Goal: Information Seeking & Learning: Find specific fact

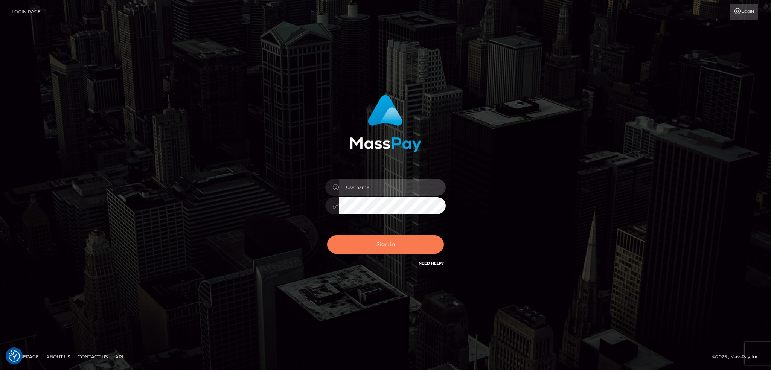
type input "alexstef"
click at [357, 250] on button "Sign in" at bounding box center [385, 244] width 117 height 18
type input "alexstef"
click at [385, 237] on button "Sign in" at bounding box center [385, 244] width 117 height 18
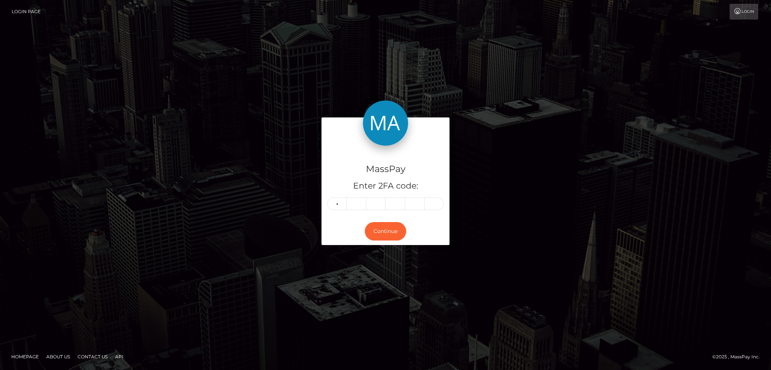
type input "4"
type input "1"
type input "9"
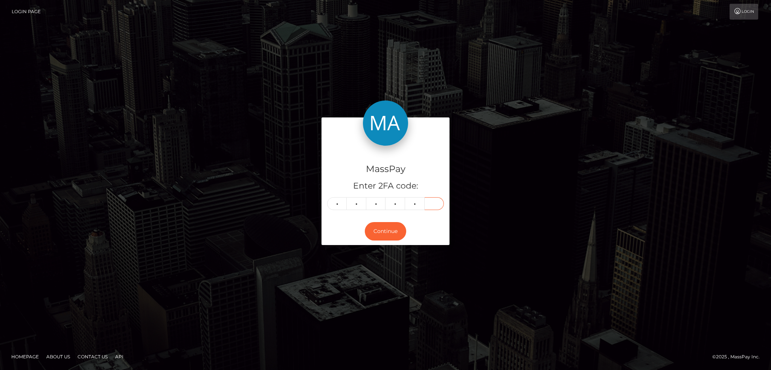
type input "9"
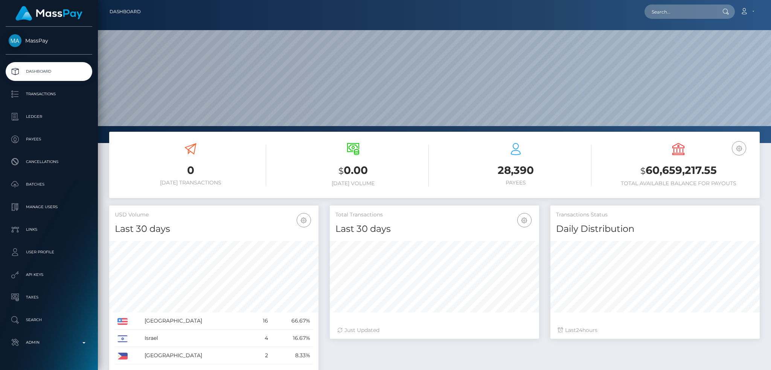
scroll to position [134, 209]
click at [671, 17] on input "text" at bounding box center [679, 12] width 71 height 14
paste input "[EMAIL_ADDRESS][DOMAIN_NAME]"
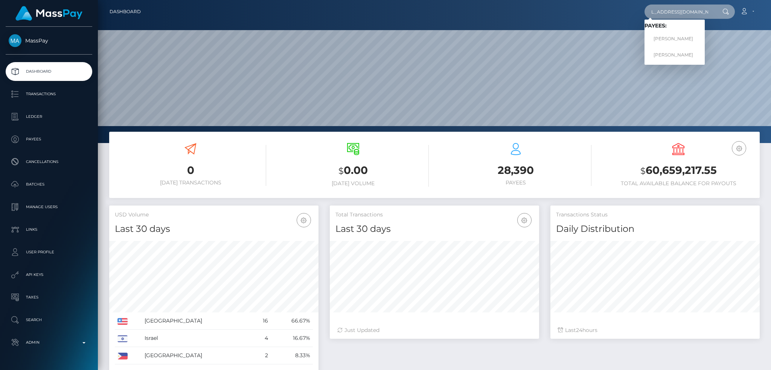
type input "andreyzaremba95@gmail.com"
click at [681, 38] on link "Andrii Zaremba" at bounding box center [674, 39] width 60 height 14
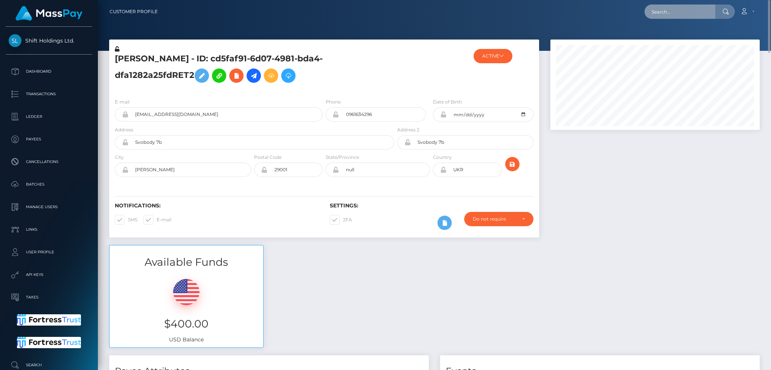
click at [677, 14] on input "text" at bounding box center [679, 12] width 71 height 14
paste input "[EMAIL_ADDRESS][DOMAIN_NAME]"
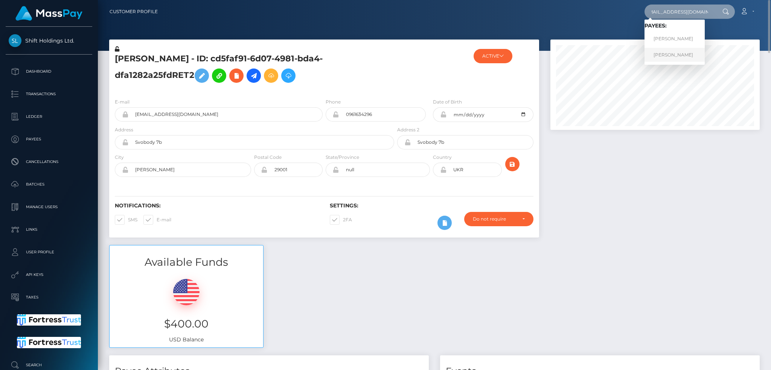
type input "[EMAIL_ADDRESS][DOMAIN_NAME]"
click at [670, 53] on link "[PERSON_NAME]" at bounding box center [674, 55] width 60 height 14
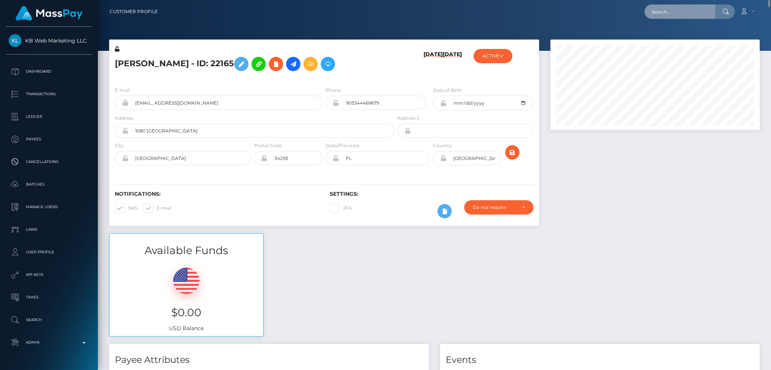
click at [687, 8] on input "text" at bounding box center [679, 12] width 71 height 14
paste input "loserfilipina@gmail.com"
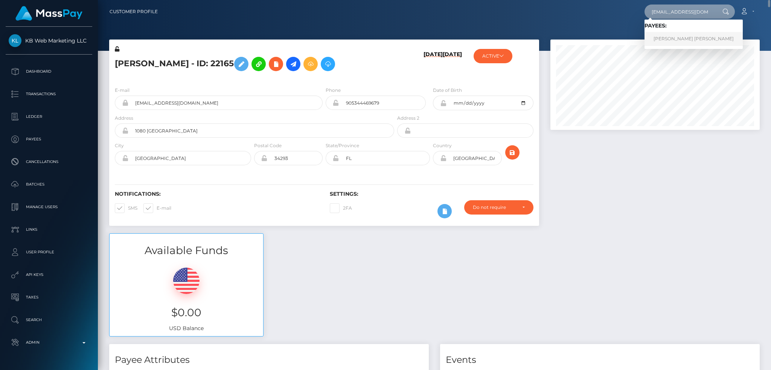
type input "loserfilipina@gmail.com"
click at [673, 41] on link "KOMAIL YAQOOB Yaqoob" at bounding box center [693, 39] width 98 height 14
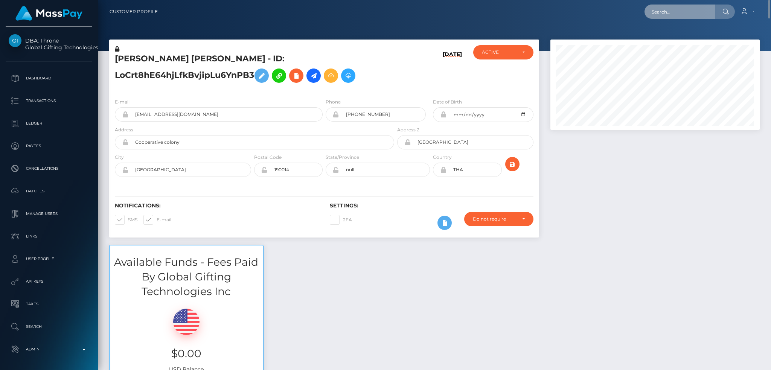
drag, startPoint x: 675, startPoint y: 14, endPoint x: 653, endPoint y: 13, distance: 21.8
click at [675, 14] on input "text" at bounding box center [679, 12] width 71 height 14
paste input "[EMAIL_ADDRESS][DOMAIN_NAME]"
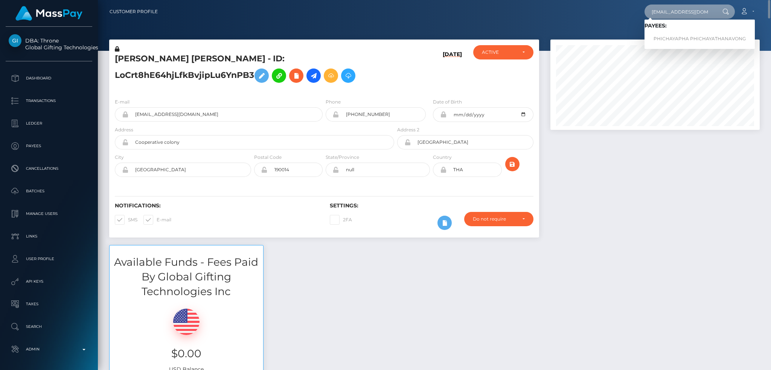
type input "[EMAIL_ADDRESS][DOMAIN_NAME]"
click at [679, 37] on link "PHICHAYAPHA PHICHAYATHANAVONG" at bounding box center [699, 39] width 110 height 14
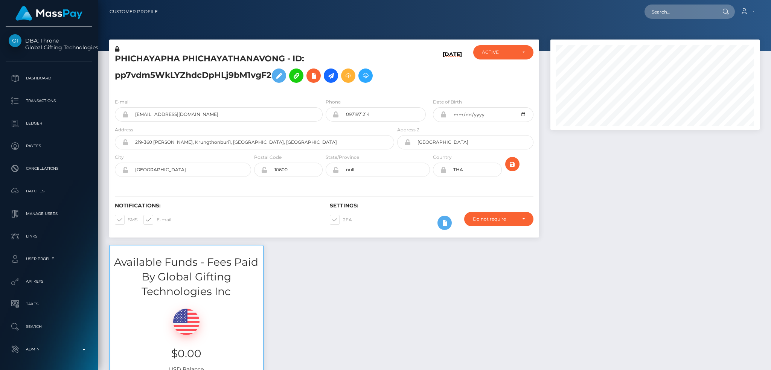
scroll to position [90, 209]
click at [135, 53] on h5 "PHICHAYAPHA PHICHAYATHANAVONG - ID: pp7vdm5WkLYZhdcDpHLj9bM1vgF2" at bounding box center [252, 70] width 275 height 34
copy h5 "PHICHAYAPHA"
click at [653, 11] on input "text" at bounding box center [679, 12] width 71 height 14
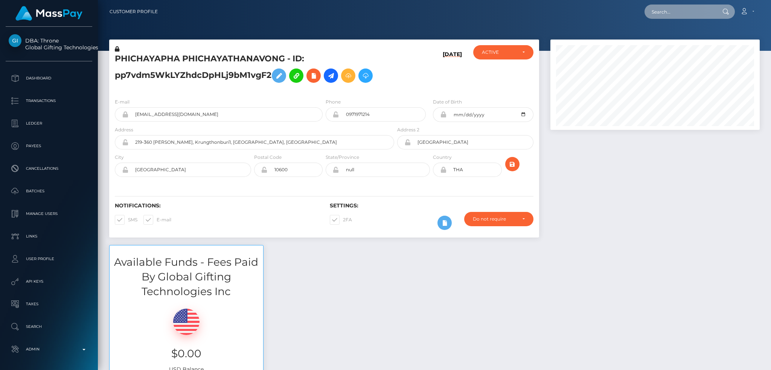
paste input "10332245galida2012@hotmail.com"
type input "10332245galida2012@hotmail.com"
click at [671, 42] on link "Johnathan Galida" at bounding box center [674, 39] width 60 height 14
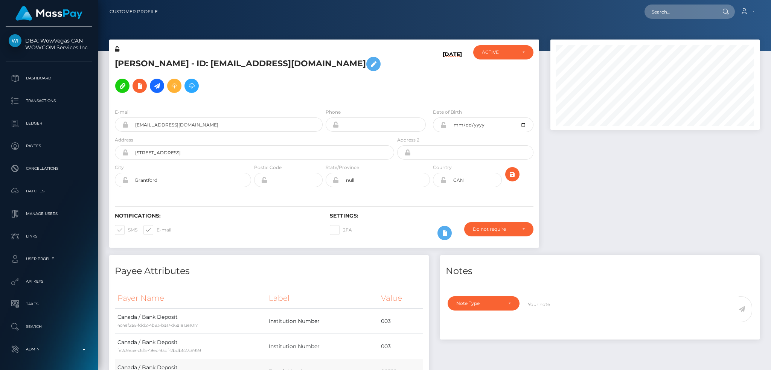
scroll to position [254, 0]
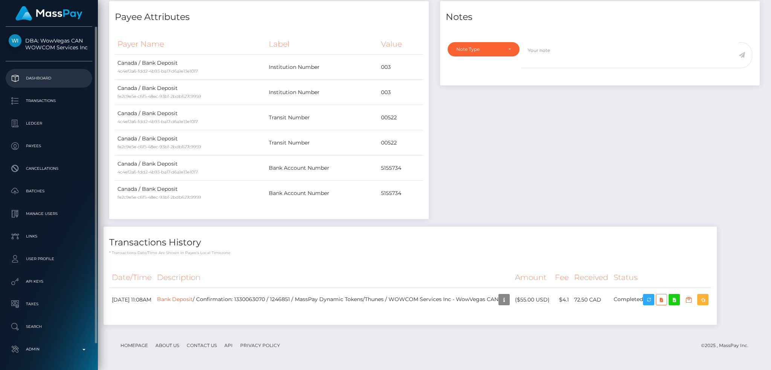
click at [52, 78] on p "Dashboard" at bounding box center [49, 78] width 81 height 11
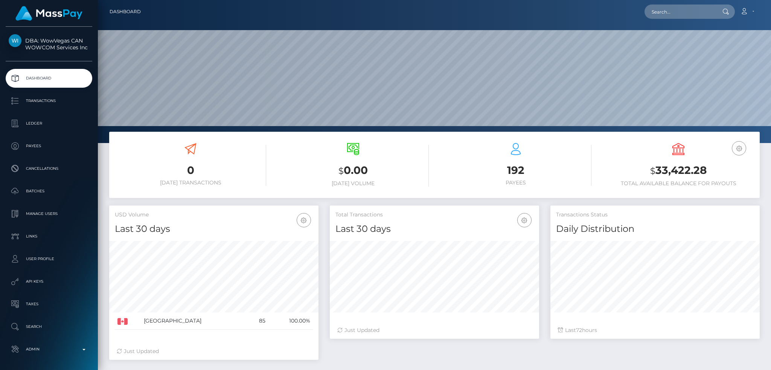
scroll to position [134, 209]
click at [669, 14] on input "text" at bounding box center [679, 12] width 71 height 14
paste input "poact_4r7sI7e5hZQu"
type input "poact_4r7sI7e5hZQu"
click at [677, 35] on link "Ahmed hesham" at bounding box center [674, 39] width 60 height 14
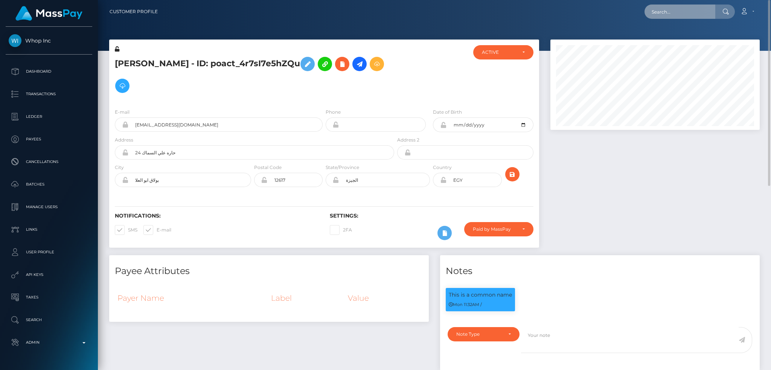
drag, startPoint x: 675, startPoint y: 15, endPoint x: 631, endPoint y: 15, distance: 44.0
click at [675, 14] on input "text" at bounding box center [679, 12] width 71 height 14
paste input "1394997"
type input "1394997"
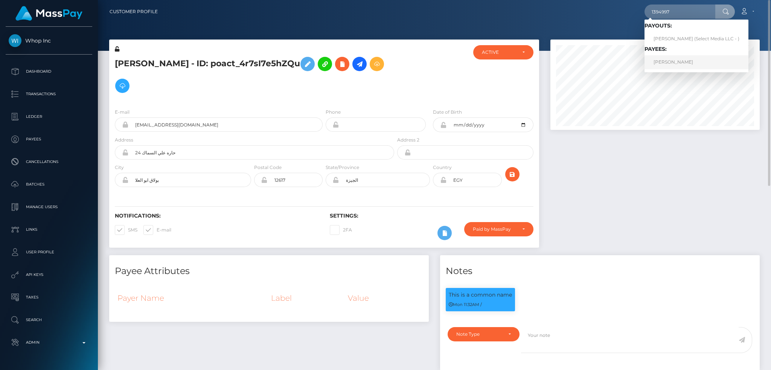
click at [661, 63] on link "[PERSON_NAME]" at bounding box center [696, 62] width 104 height 14
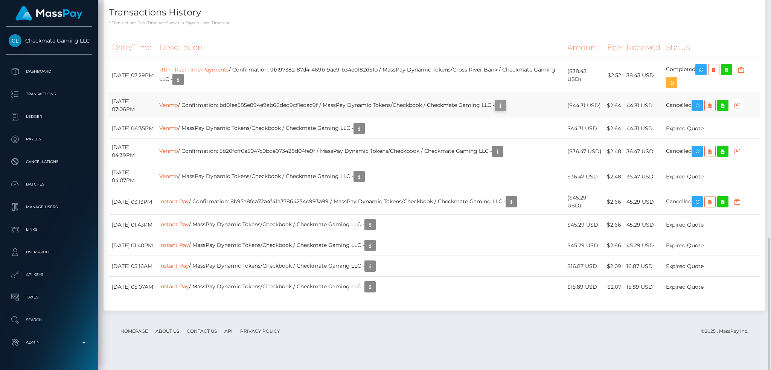
scroll to position [90, 209]
click at [505, 105] on icon "button" at bounding box center [500, 105] width 9 height 9
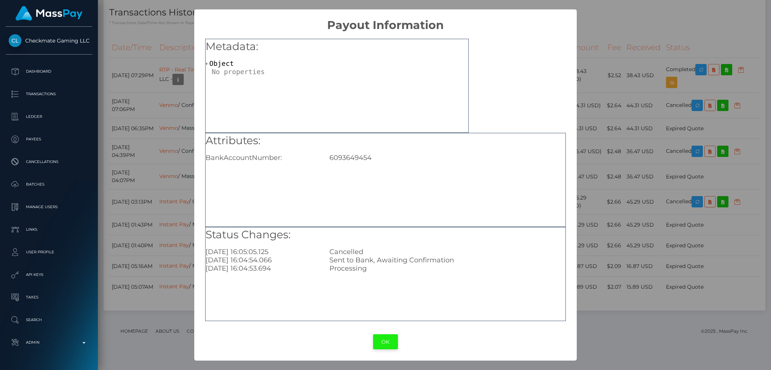
click at [390, 343] on button "OK" at bounding box center [385, 341] width 25 height 15
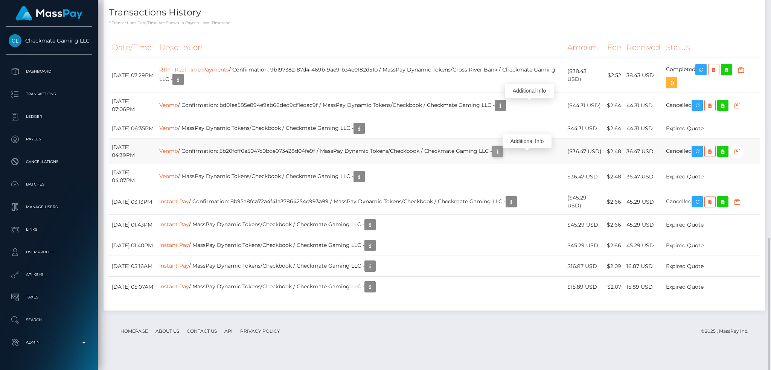
click at [502, 154] on icon "button" at bounding box center [497, 151] width 9 height 9
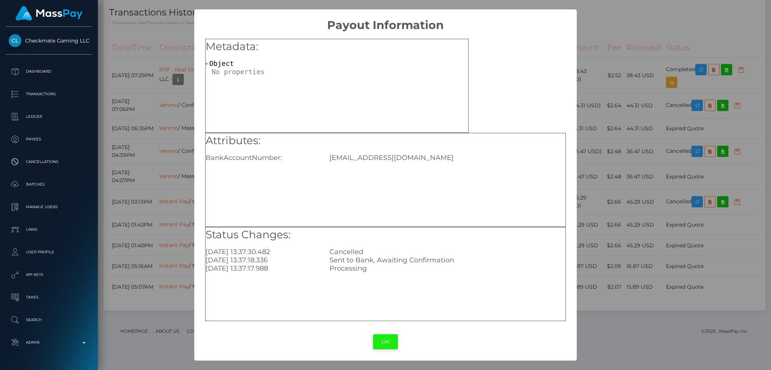
click at [383, 348] on button "OK" at bounding box center [385, 341] width 25 height 15
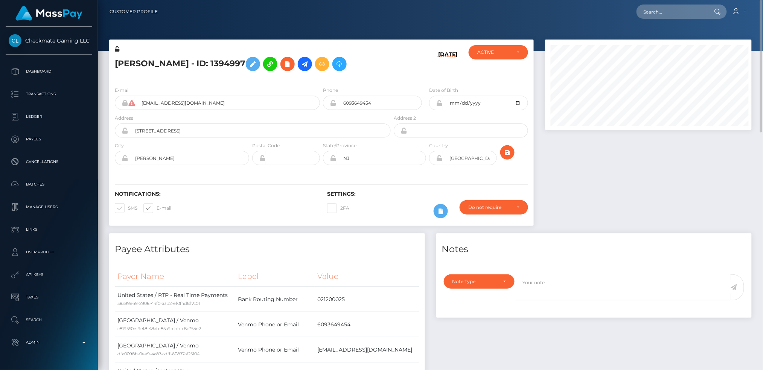
scroll to position [376361, 376245]
click at [664, 12] on input "text" at bounding box center [672, 12] width 71 height 14
paste input "375764"
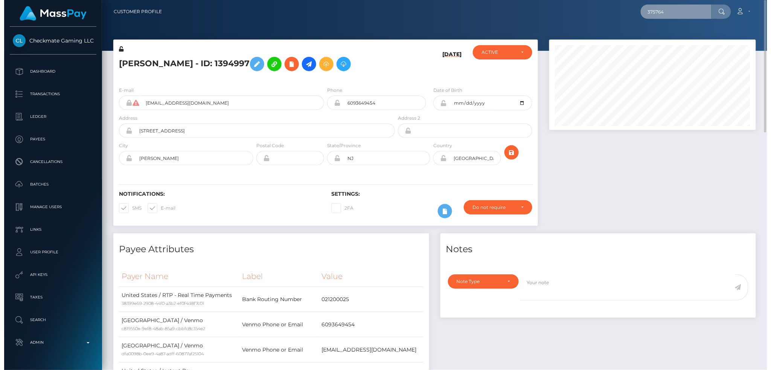
scroll to position [90, 209]
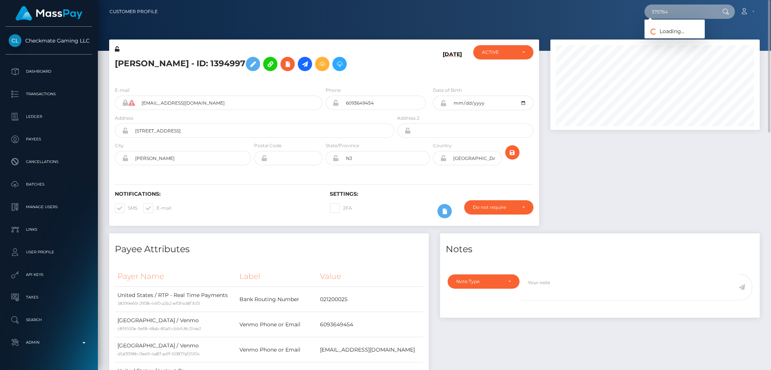
type input "375764"
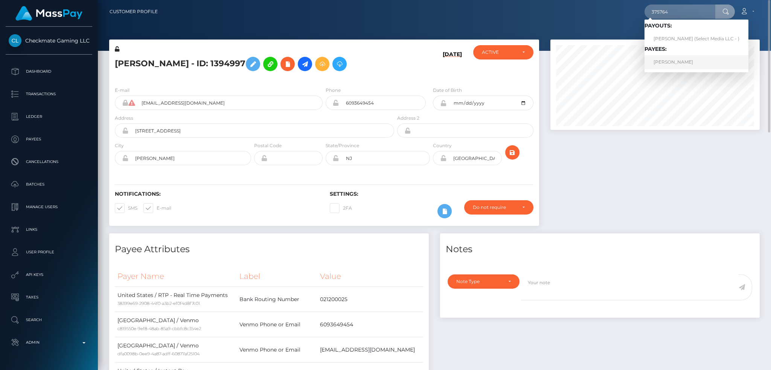
click at [672, 62] on link "ANTHONY BANG" at bounding box center [696, 62] width 104 height 14
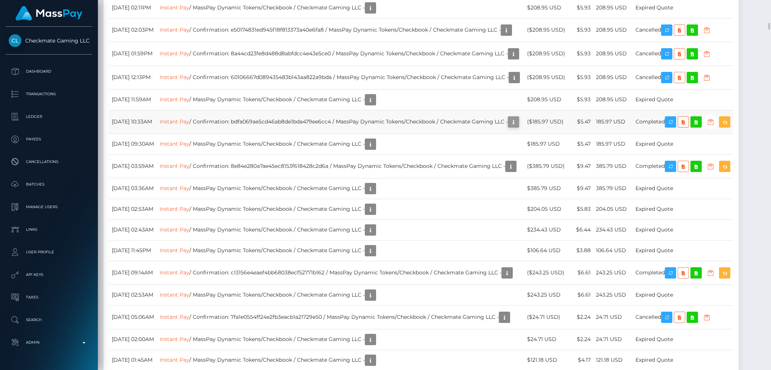
scroll to position [90, 209]
click at [509, 127] on icon "button" at bounding box center [513, 121] width 9 height 9
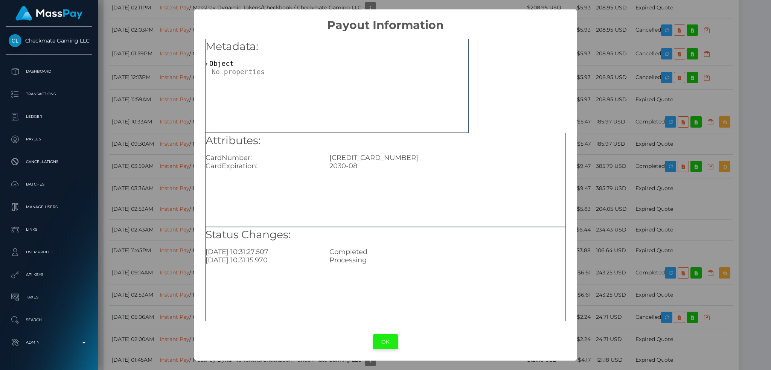
click at [387, 343] on button "OK" at bounding box center [385, 341] width 25 height 15
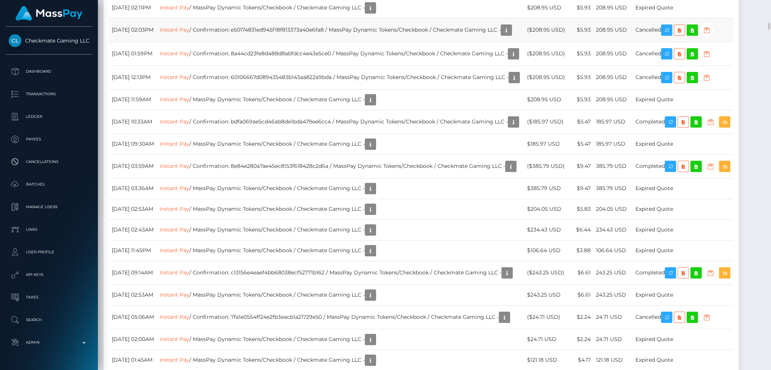
click at [414, 42] on td "Instant Pay / Confirmation: e50174831ed945f18f813373a40e6fa8 / MassPay Dynamic …" at bounding box center [340, 30] width 367 height 24
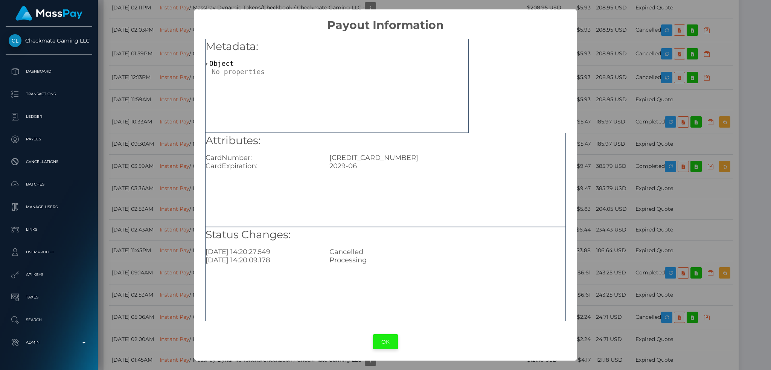
click at [390, 341] on button "OK" at bounding box center [385, 341] width 25 height 15
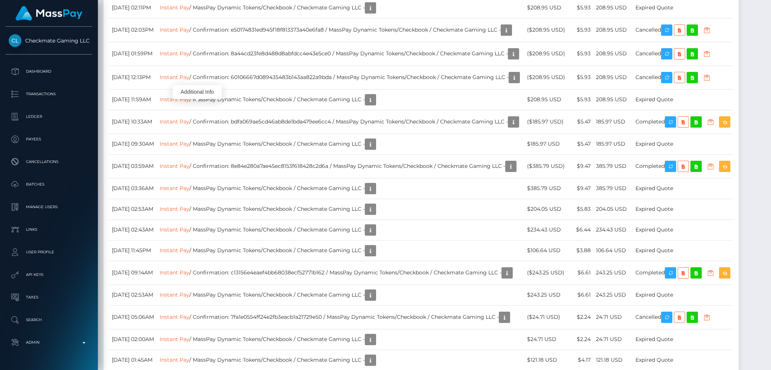
click at [212, 97] on div "Additional Info" at bounding box center [197, 92] width 49 height 14
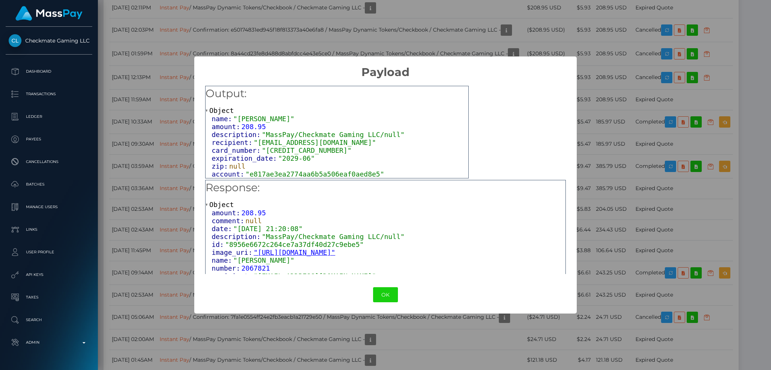
scroll to position [32, 0]
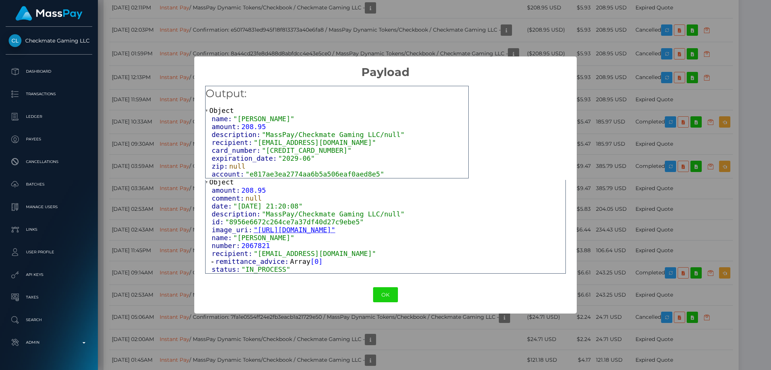
click at [293, 261] on span "Array" at bounding box center [300, 261] width 20 height 8
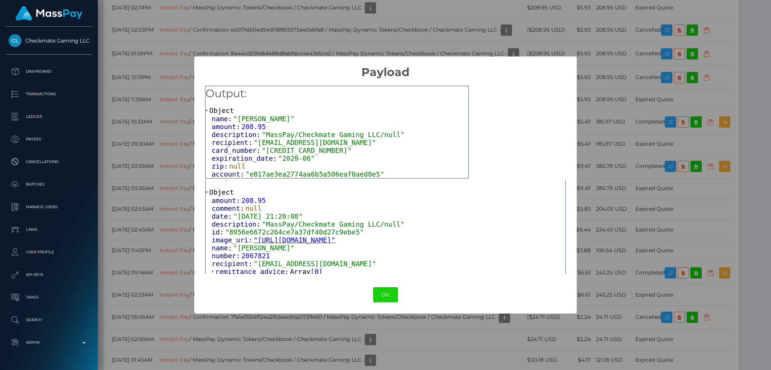
scroll to position [0, 0]
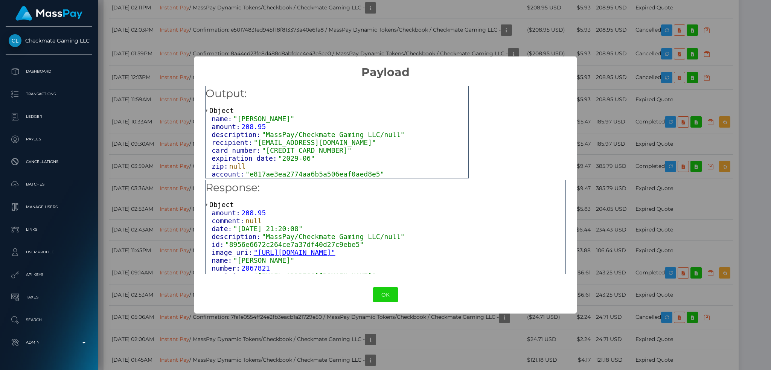
click at [173, 104] on div "× Payload Output: Object name: "ANTHONY BANG" amount: 208.95 description: "Mass…" at bounding box center [385, 185] width 771 height 370
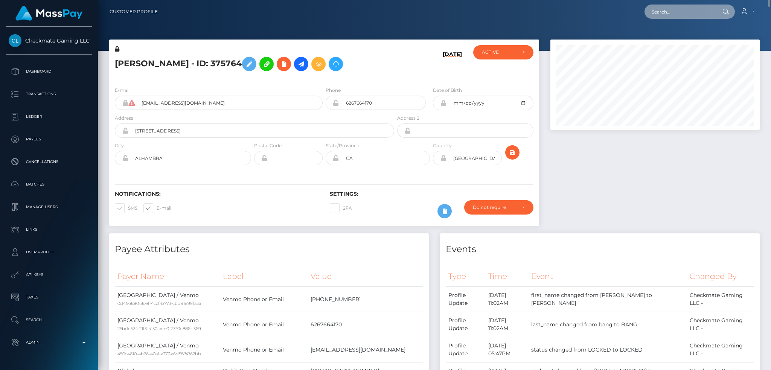
click at [684, 6] on input "text" at bounding box center [679, 12] width 71 height 14
paste input "39fea995-171a-44c4-9e3e-59d93c1cae4f"
click at [685, 12] on input "39fea995-171a-44c4-9e3e-59d93c1cae4f" at bounding box center [679, 12] width 71 height 14
paste input "7df9ab80-82a5-11f0-8023-0266f44cc279"
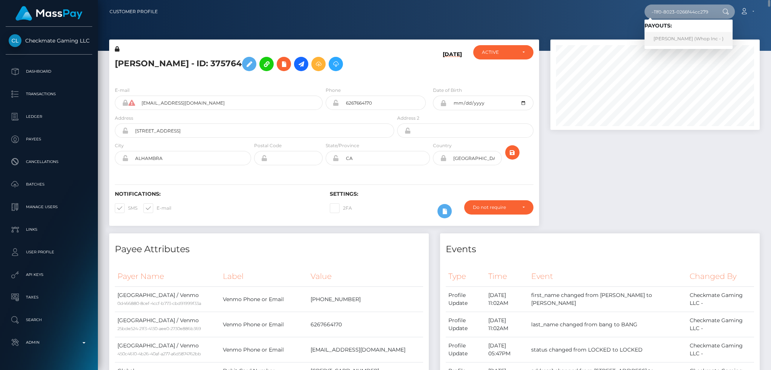
type input "7df9ab80-82a5-11f0-8023-0266f44cc279"
click at [693, 41] on link "MARIO LIBERATORE (Whop Inc - )" at bounding box center [688, 39] width 88 height 14
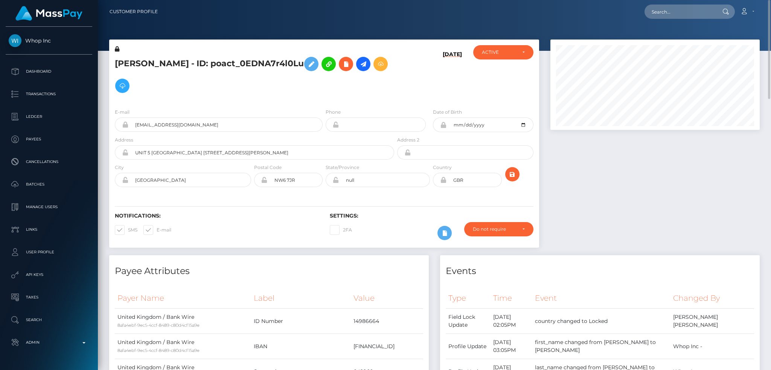
click at [294, 64] on h5 "[PERSON_NAME] - ID: poact_0EDNA7r4l0Lu" at bounding box center [252, 75] width 275 height 44
copy h5 "poact_0EDNA7r4l0Lu"
click at [248, 126] on input "[EMAIL_ADDRESS][DOMAIN_NAME]" at bounding box center [225, 124] width 194 height 14
click at [586, 185] on div at bounding box center [655, 148] width 221 height 216
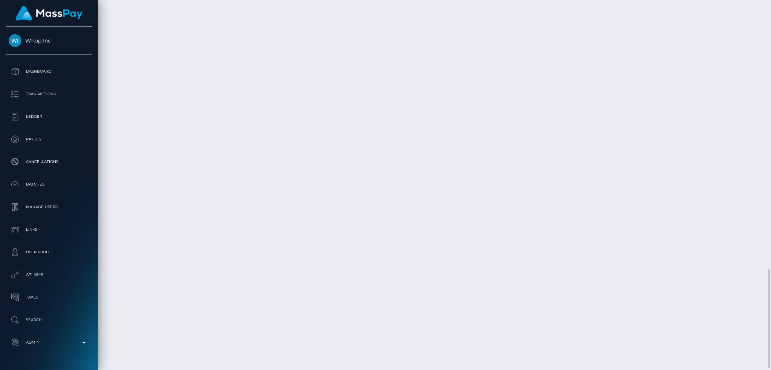
scroll to position [1011, 0]
copy td "pout_7aciEBKH31eSG"
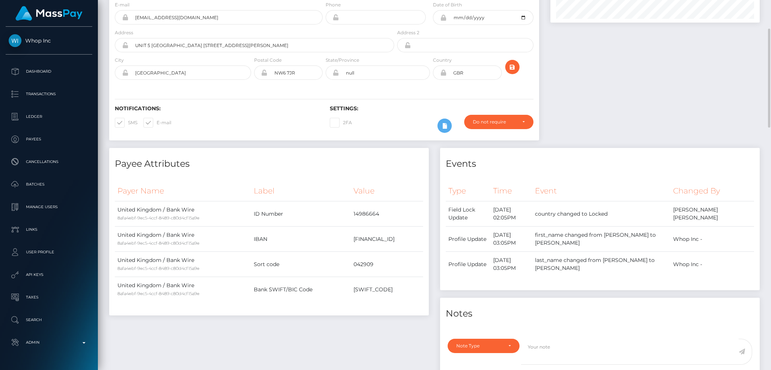
scroll to position [0, 0]
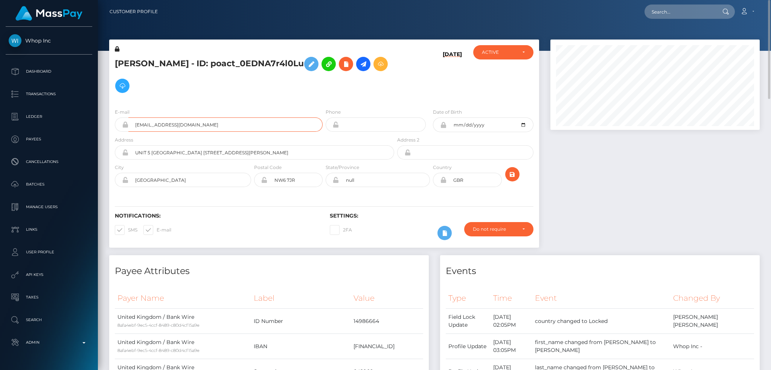
click at [261, 122] on input "gruppodigitalellc+61899948ac@gmail.com" at bounding box center [225, 124] width 194 height 14
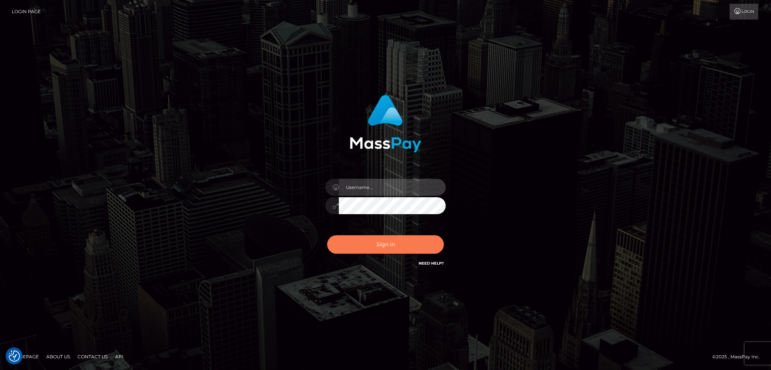
type input "alexstef"
click at [364, 242] on button "Sign in" at bounding box center [385, 244] width 117 height 18
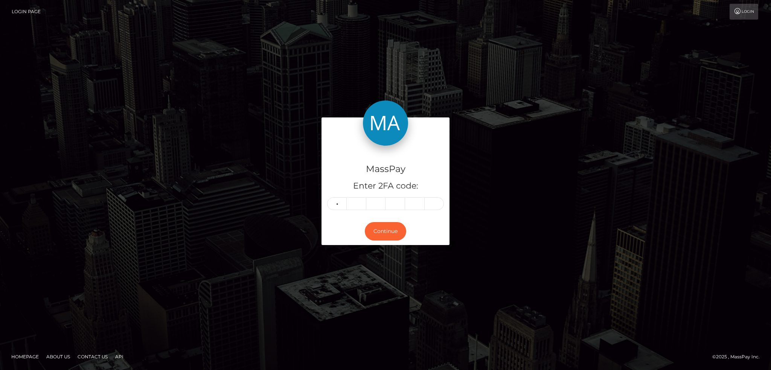
type input "5"
type input "0"
type input "4"
type input "9"
type input "8"
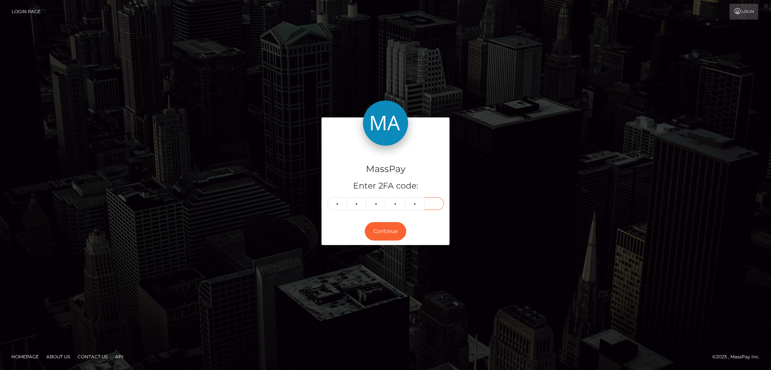
type input "6"
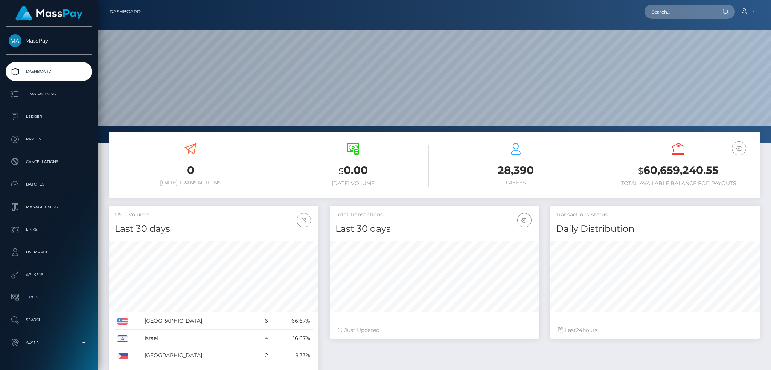
scroll to position [134, 209]
click at [663, 5] on input "text" at bounding box center [679, 12] width 71 height 14
paste input "df9ab80-82a5-11f0-8023-0266f44cc279"
click at [675, 11] on input "df9ab80-82a5-11f0-8023-0266f44cc279" at bounding box center [679, 12] width 71 height 14
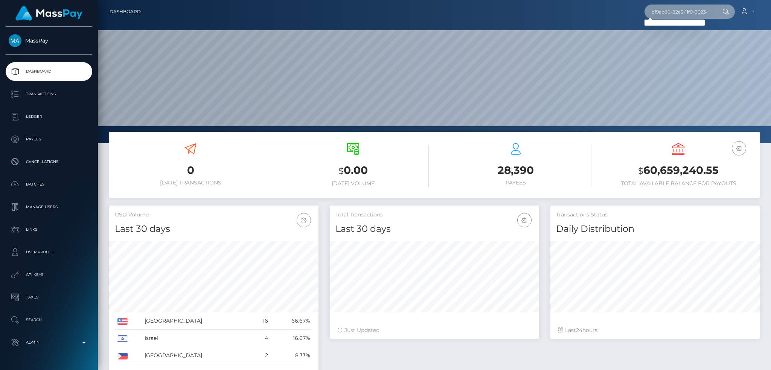
paste input "G060252404626"
click at [665, 9] on input "G0602524046269" at bounding box center [679, 12] width 71 height 14
paste input "39fea995-171a-44c4-9e3e-59d93c1cae4f"
click at [676, 11] on input "39fea995-171a-44c4-9e3e-59d93c1cae4f" at bounding box center [679, 12] width 71 height 14
paste input "ETE_7df9ab80-82a5-11f0-8023-0266f44cc279"
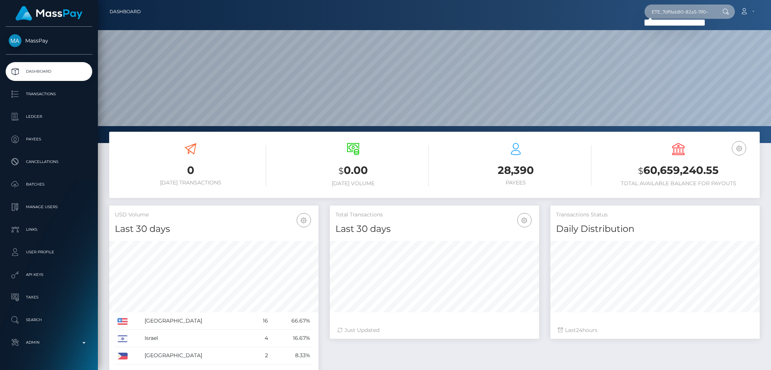
click at [666, 12] on input "ETE_7df9ab80-82a5-11f0-8023-0266f44cc279" at bounding box center [679, 12] width 71 height 14
paste input "39fea995-171a-44c4-9e3e-59d93c1cae4f"
click at [676, 18] on input "39fea995-171a-44c4-9e3e-59d93c1cae4f" at bounding box center [679, 12] width 71 height 14
paste input "ETE_7df9ab80-82a5-11f0-8023-0266f44cc279"
click at [664, 8] on input "ETE_7df9ab80-82a5-11f0-8023-0266f44cc279" at bounding box center [679, 12] width 71 height 14
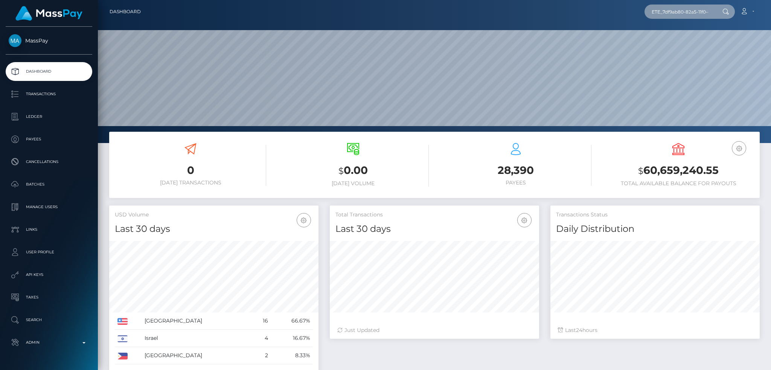
paste input "G0602524046269"
click at [676, 14] on input "G0602524046269" at bounding box center [679, 12] width 71 height 14
paste input "pout_7aciEBKH31eSG"
type input "pout_7aciEBKH31eSG"
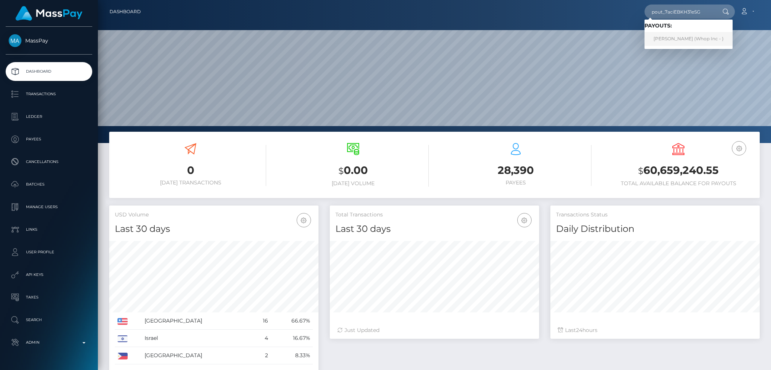
click at [673, 38] on link "MARIO LIBERATORE (Whop Inc - )" at bounding box center [688, 39] width 88 height 14
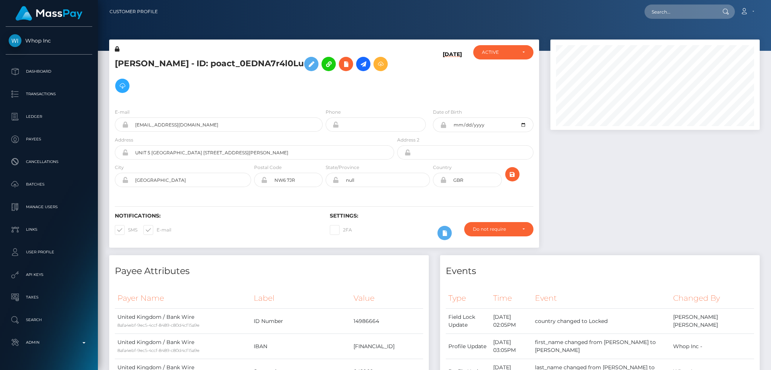
scroll to position [90, 209]
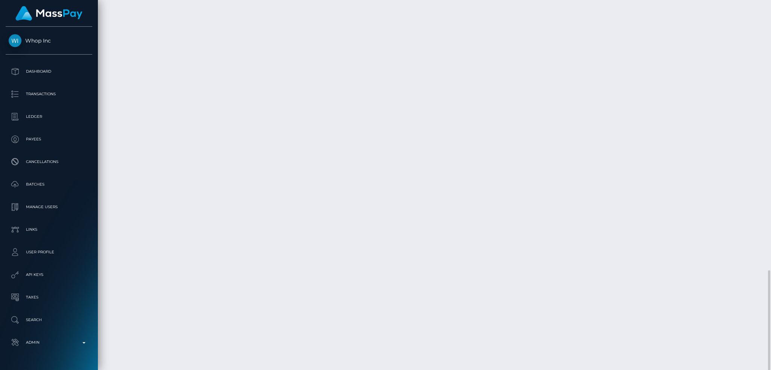
copy td "Bank Wire / Confirmation: 1ac2883f-cf0b-41b0-bef9-7919dcb88009 / pout_7aciEBKH3…"
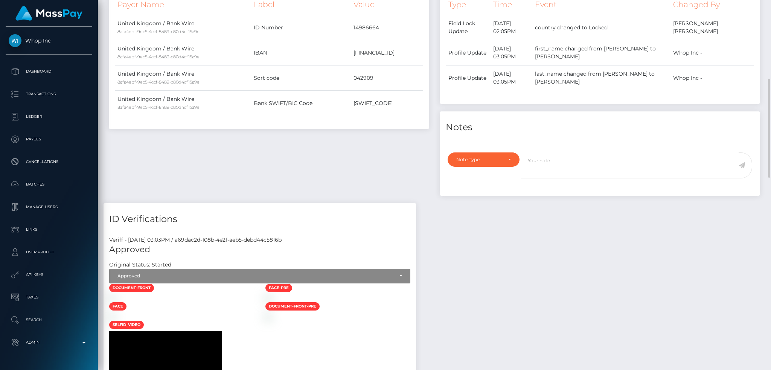
scroll to position [0, 0]
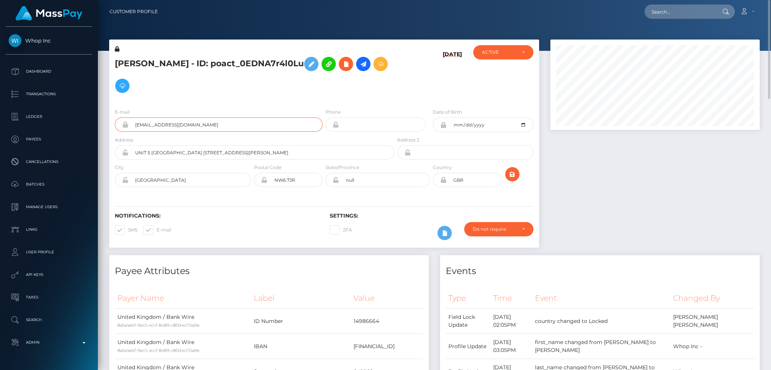
click at [261, 128] on input "[EMAIL_ADDRESS][DOMAIN_NAME]" at bounding box center [225, 124] width 194 height 14
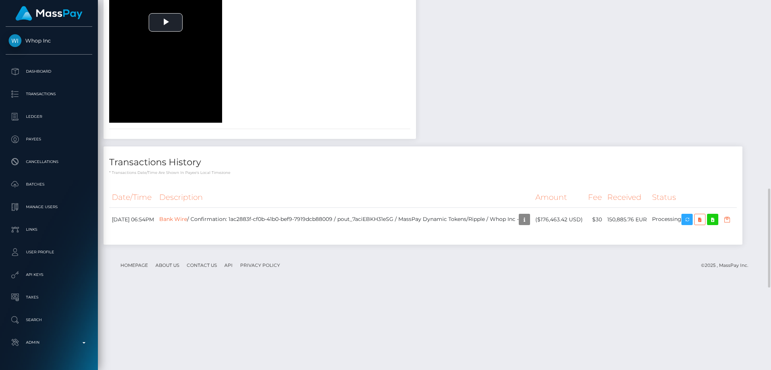
scroll to position [1011, 0]
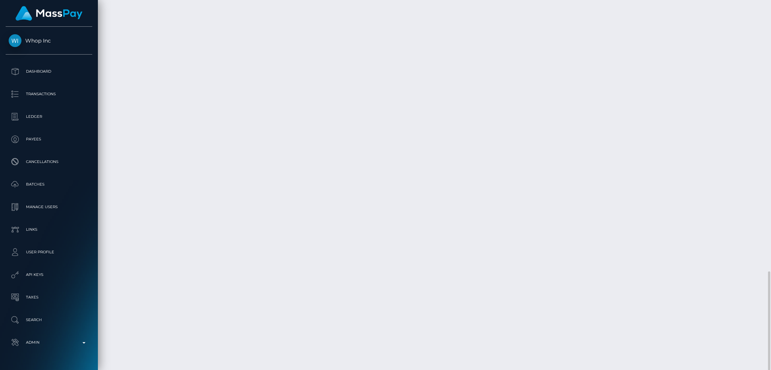
copy td "pout_7aciEBKH31eSG"
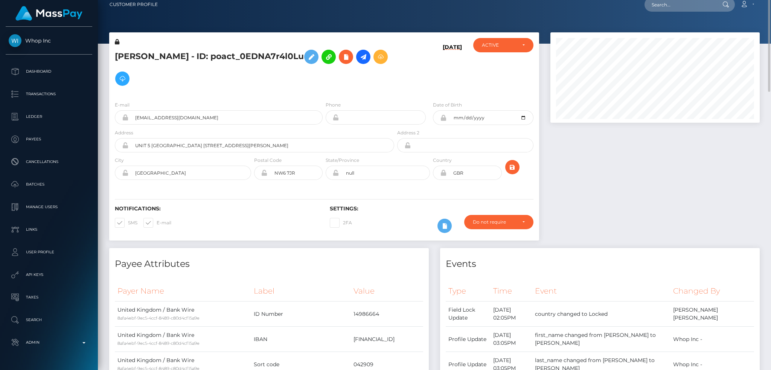
scroll to position [0, 0]
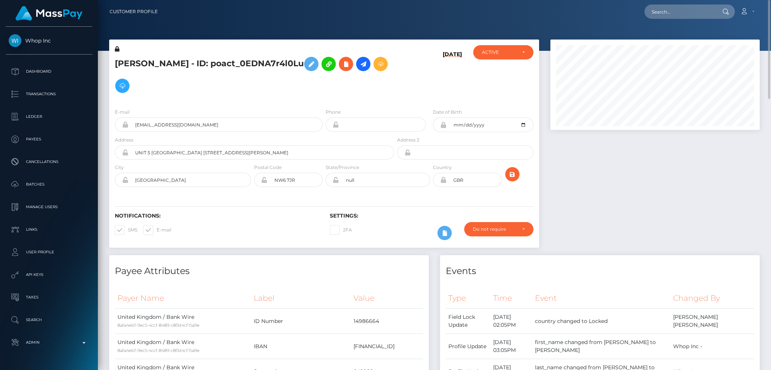
click at [246, 62] on h5 "[PERSON_NAME] - ID: poact_0EDNA7r4l0Lu" at bounding box center [252, 75] width 275 height 44
copy h5 "[PERSON_NAME] - ID: poact_0EDNA7r4l0Lu"
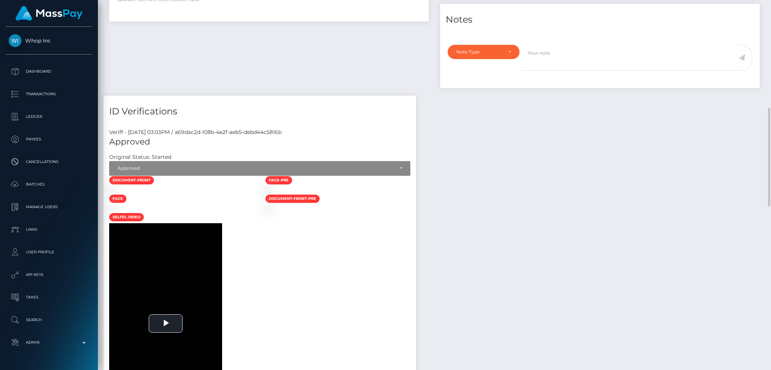
scroll to position [151, 0]
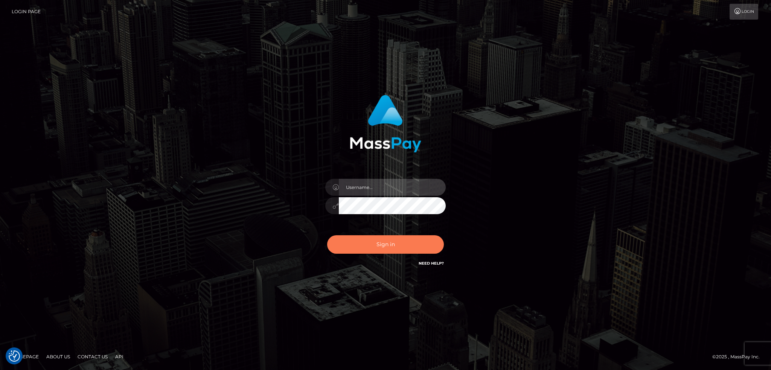
type input "alexstef"
click at [381, 244] on button "Sign in" at bounding box center [385, 244] width 117 height 18
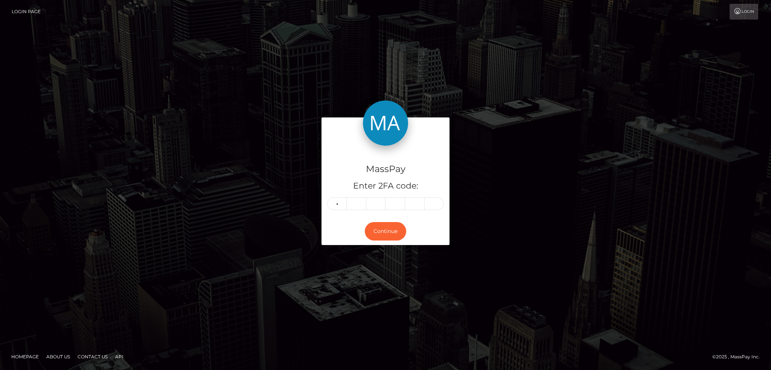
type input "9"
type input "3"
type input "0"
type input "3"
type input "8"
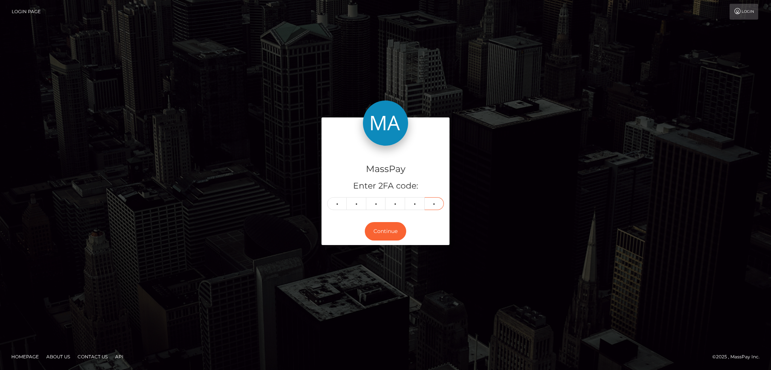
type input "0"
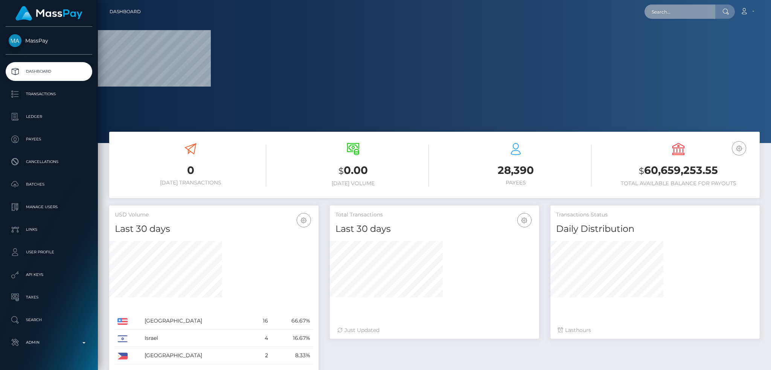
click at [664, 13] on input "text" at bounding box center [679, 12] width 71 height 14
paste input "creamsiclewedgies@gmail.com"
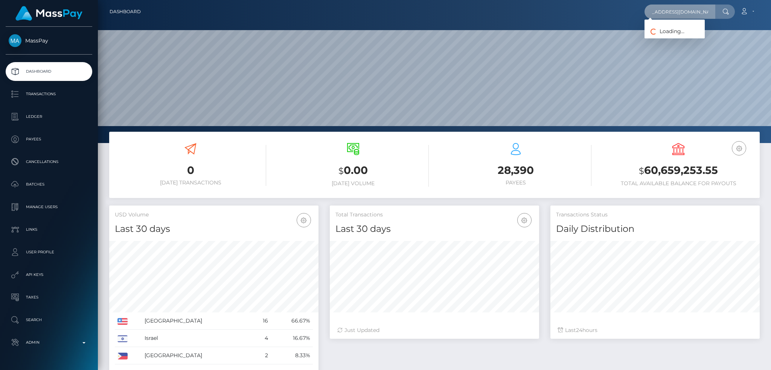
scroll to position [134, 209]
type input "creamsiclewedgies@gmail.com"
click at [687, 40] on link "RENA DENAE BUTLER" at bounding box center [674, 39] width 60 height 14
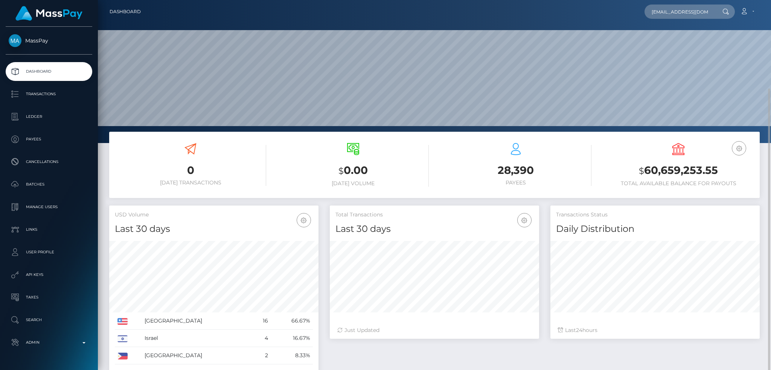
scroll to position [111, 0]
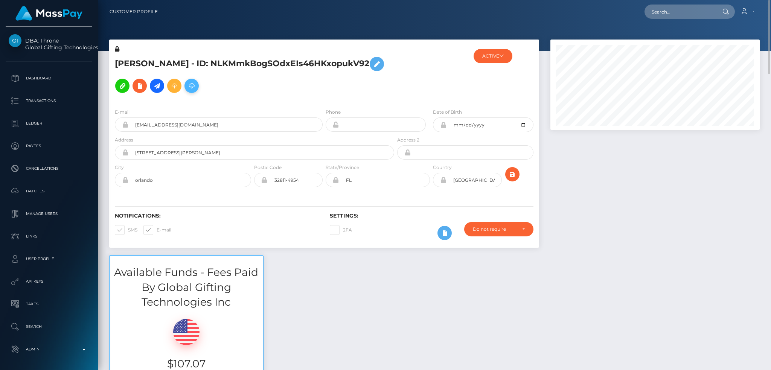
click at [199, 79] on button at bounding box center [191, 86] width 14 height 14
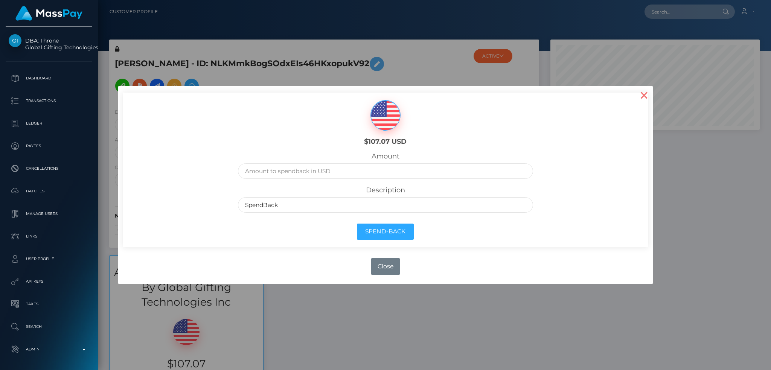
click at [647, 97] on button "×" at bounding box center [644, 95] width 18 height 18
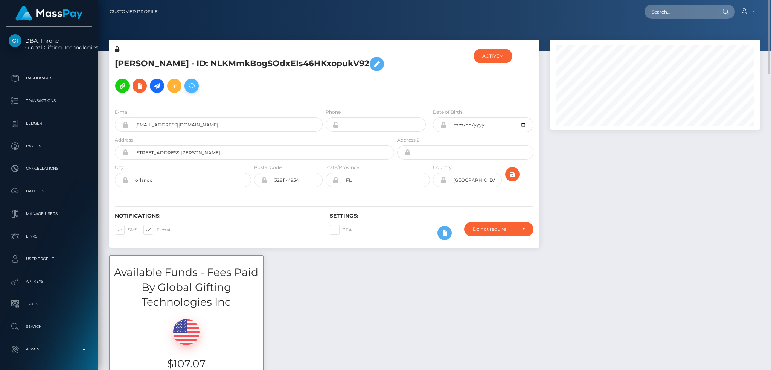
click at [196, 81] on icon at bounding box center [191, 85] width 9 height 9
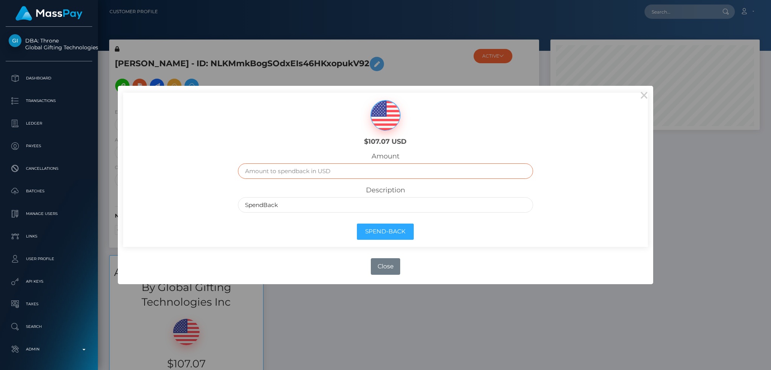
click at [297, 169] on input "text" at bounding box center [385, 170] width 295 height 15
type input "107.07"
click at [382, 232] on button "Spend-Back" at bounding box center [385, 232] width 57 height 16
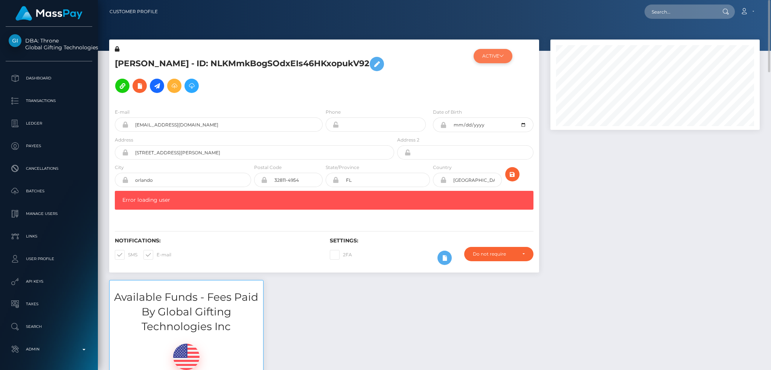
click at [489, 61] on button "ACTIVE" at bounding box center [493, 56] width 39 height 14
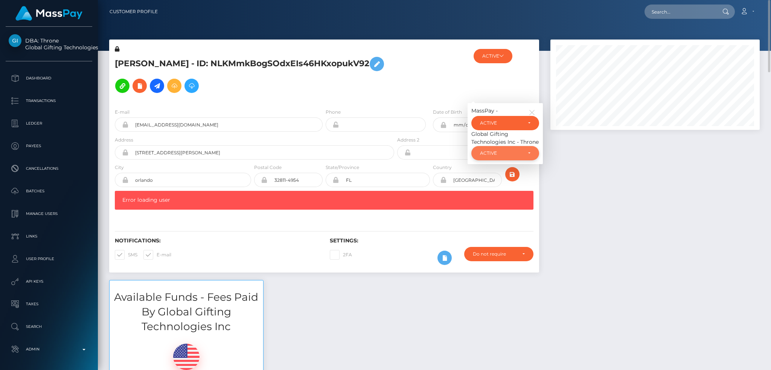
click at [502, 147] on div "ACTIVE" at bounding box center [505, 153] width 68 height 14
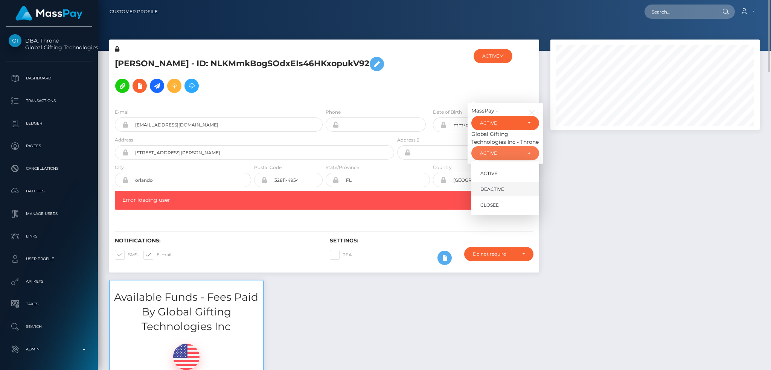
click at [498, 186] on span "DEACTIVE" at bounding box center [492, 189] width 24 height 7
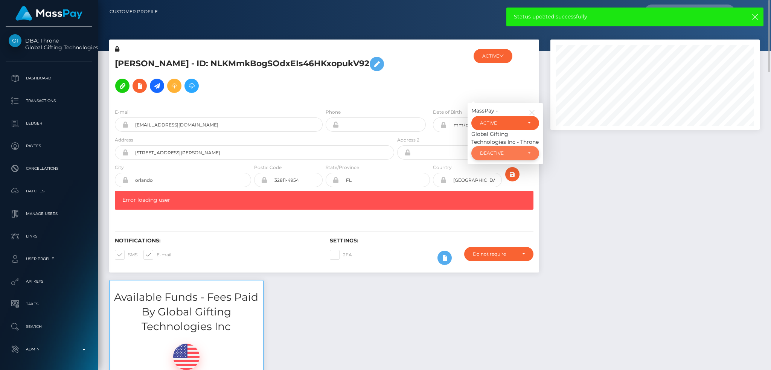
click at [510, 150] on div "DEACTIVE" at bounding box center [501, 153] width 42 height 6
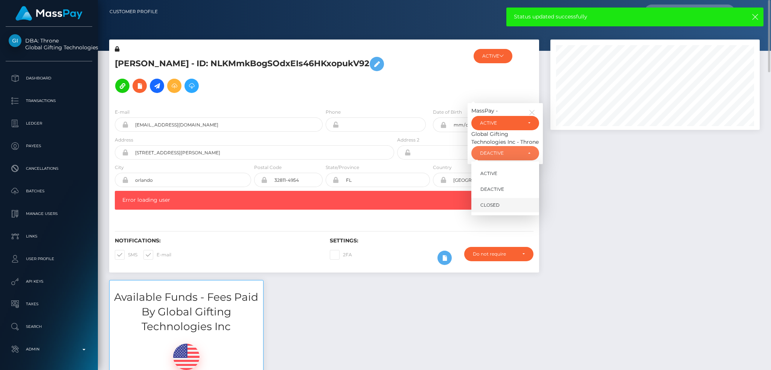
click at [489, 202] on span "CLOSED" at bounding box center [489, 205] width 19 height 7
select select "CLOSED"
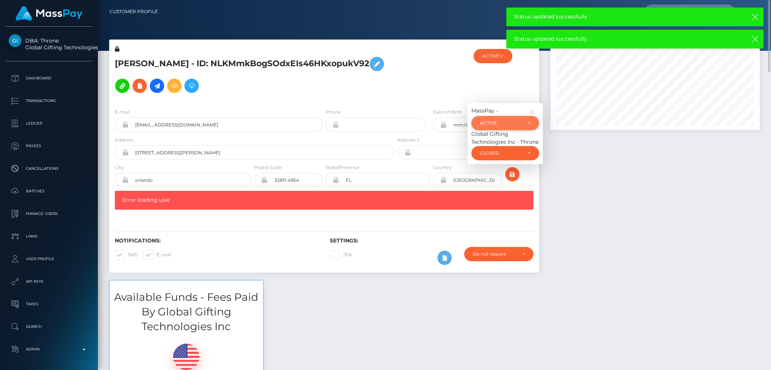
click at [510, 120] on div "ACTIVE" at bounding box center [501, 123] width 42 height 6
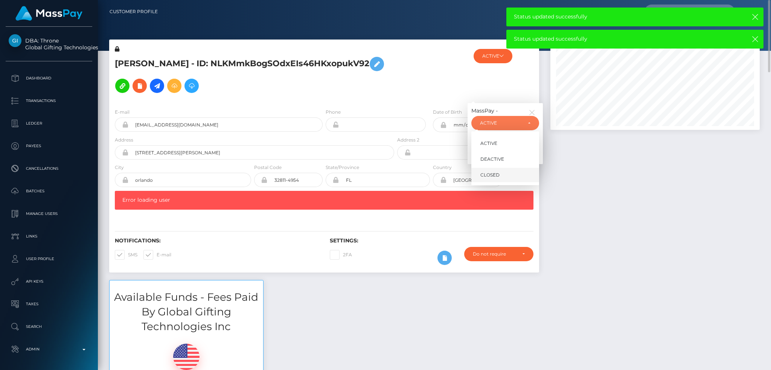
click at [494, 172] on span "CLOSED" at bounding box center [489, 175] width 19 height 7
select select "CLOSED"
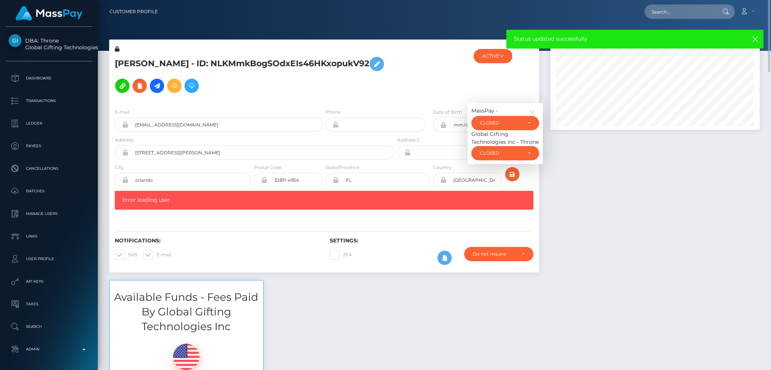
click at [157, 252] on span at bounding box center [157, 255] width 0 height 6
click at [157, 250] on input "E-mail" at bounding box center [159, 252] width 5 height 5
checkbox input "false"
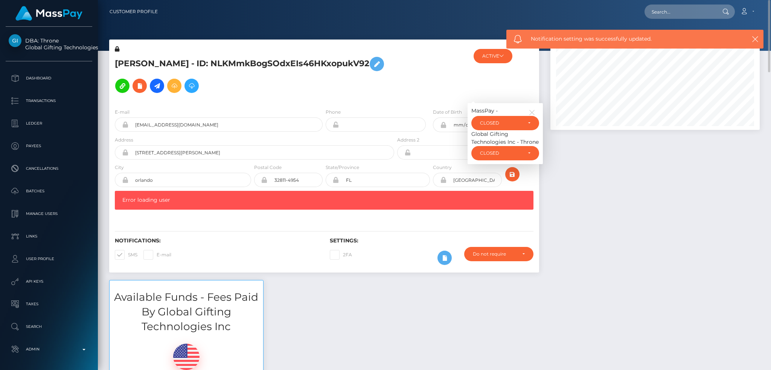
click at [128, 252] on span at bounding box center [128, 255] width 0 height 6
click at [128, 250] on input "SMS" at bounding box center [130, 252] width 5 height 5
checkbox input "false"
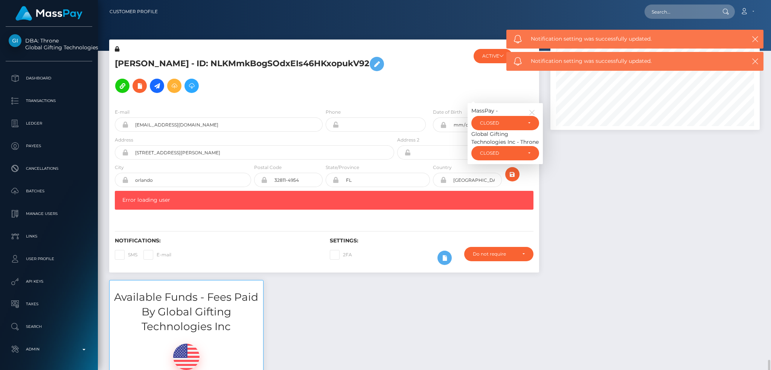
scroll to position [301, 0]
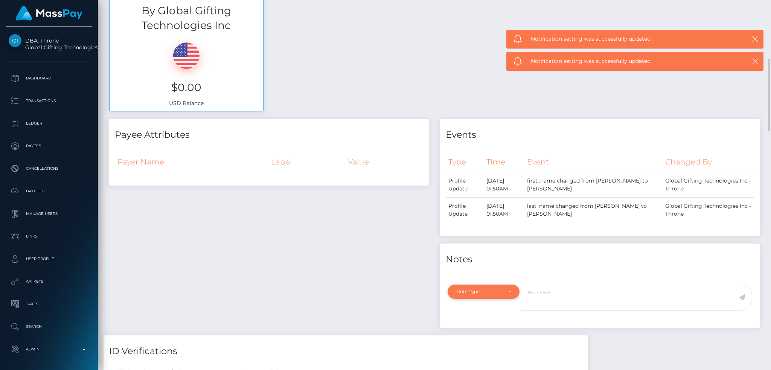
click at [484, 289] on div "Note Type" at bounding box center [479, 292] width 46 height 6
click at [488, 267] on link "General" at bounding box center [484, 274] width 72 height 14
select select "GENERAL"
click at [561, 285] on textarea at bounding box center [630, 298] width 218 height 26
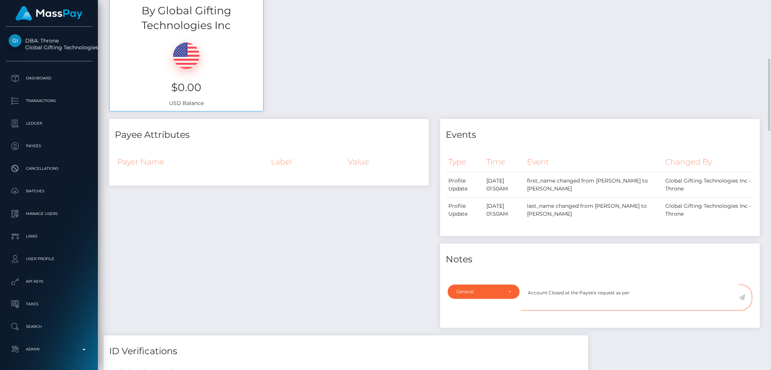
paste textarea "Ticket #127414"
click at [615, 285] on textarea "Account Closed at the Payee's request as per Ticket #127414" at bounding box center [630, 298] width 218 height 26
type textarea "Account Closed at the Payee's request, as per Ticket #127414"
click at [744, 294] on icon at bounding box center [742, 297] width 6 height 6
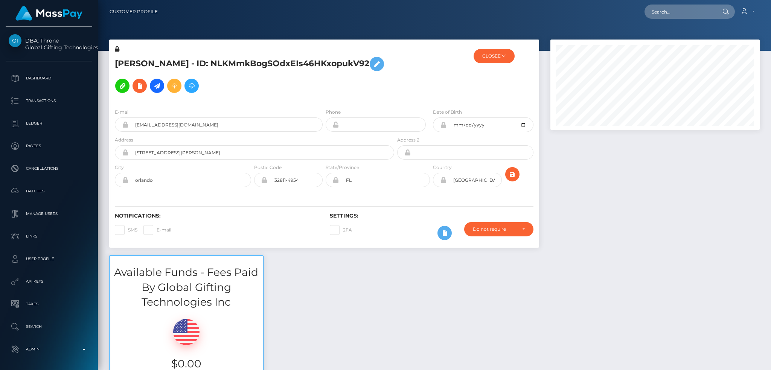
scroll to position [90, 209]
drag, startPoint x: 674, startPoint y: 13, endPoint x: 667, endPoint y: 14, distance: 7.2
click at [674, 13] on input "text" at bounding box center [679, 12] width 71 height 14
paste input "[EMAIL_ADDRESS][DOMAIN_NAME]"
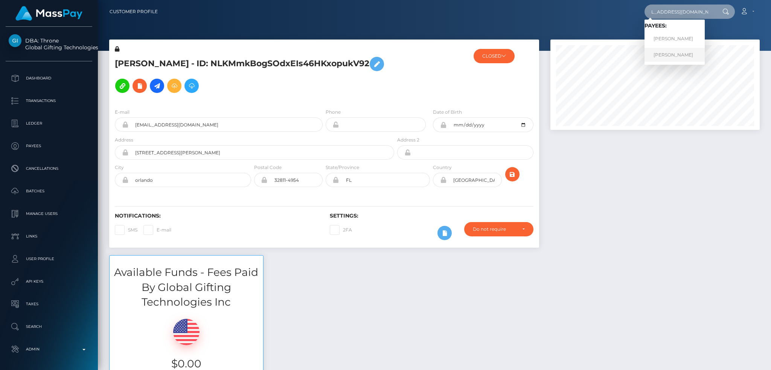
type input "[EMAIL_ADDRESS][DOMAIN_NAME]"
click at [666, 56] on link "[PERSON_NAME]" at bounding box center [674, 55] width 60 height 14
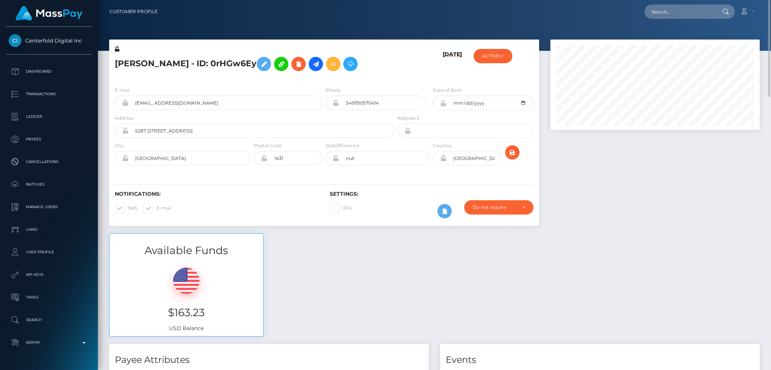
click at [693, 20] on nav "Customer Profile Loading... Loading... Account" at bounding box center [434, 11] width 673 height 23
click at [689, 15] on input "text" at bounding box center [679, 12] width 71 height 14
paste input "[EMAIL_ADDRESS][DOMAIN_NAME]"
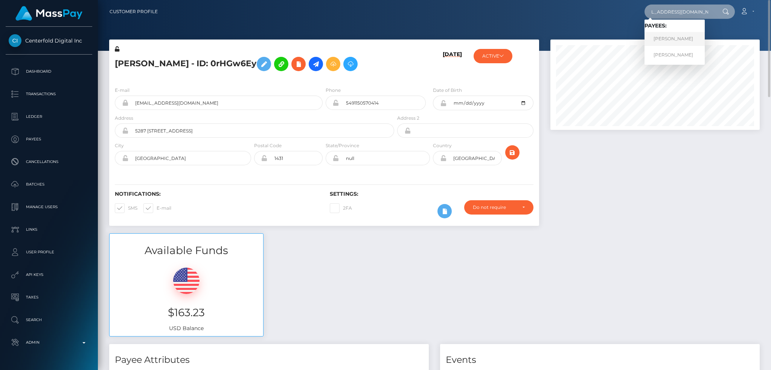
type input "[EMAIL_ADDRESS][DOMAIN_NAME]"
click at [672, 41] on link "[PERSON_NAME]" at bounding box center [674, 39] width 60 height 14
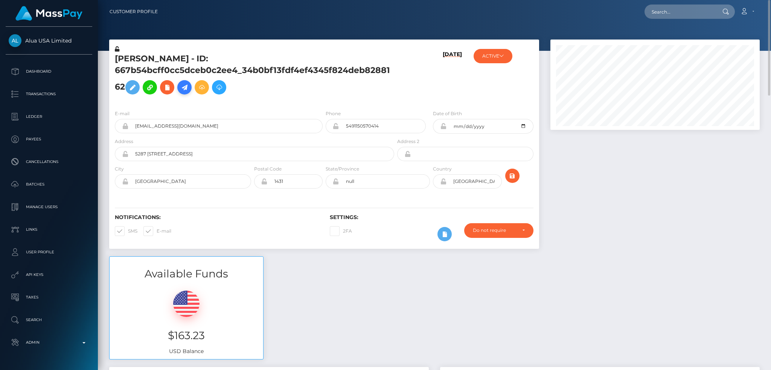
click at [186, 87] on icon at bounding box center [184, 87] width 9 height 9
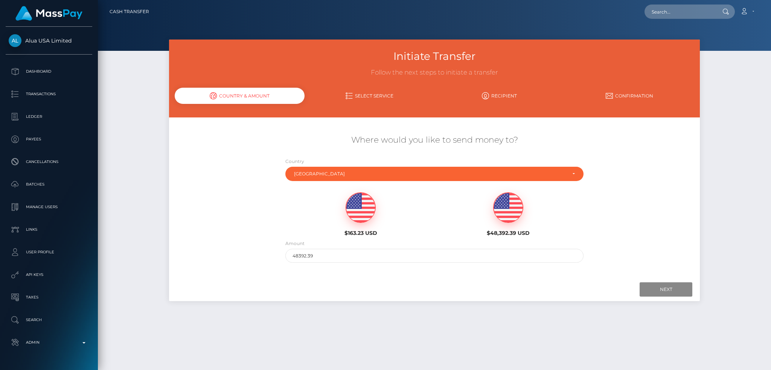
click at [359, 210] on img at bounding box center [360, 208] width 29 height 30
type input "163.23"
click at [651, 288] on input "Next" at bounding box center [666, 289] width 53 height 14
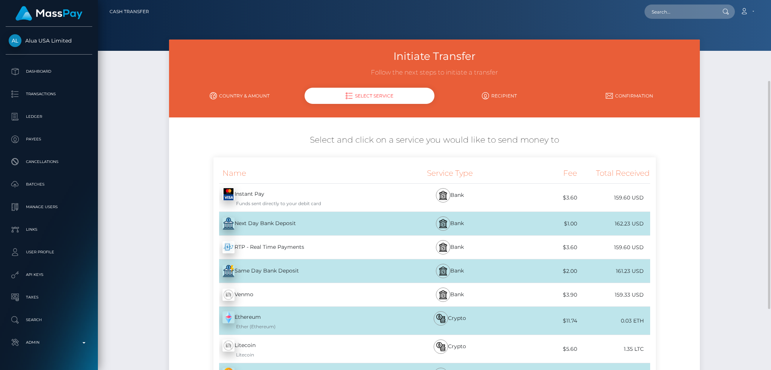
scroll to position [230, 0]
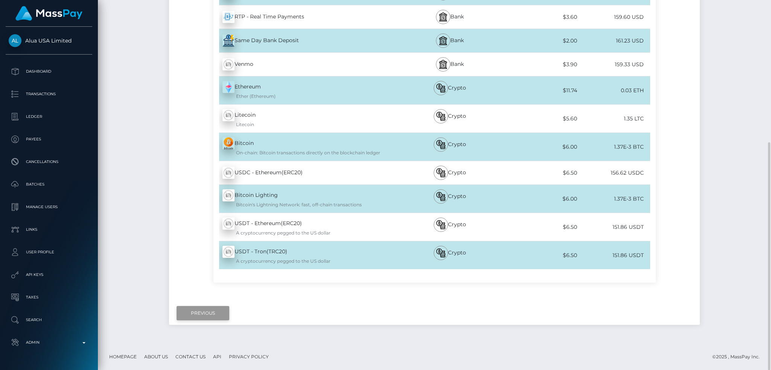
click at [201, 309] on input "Previous" at bounding box center [203, 313] width 53 height 14
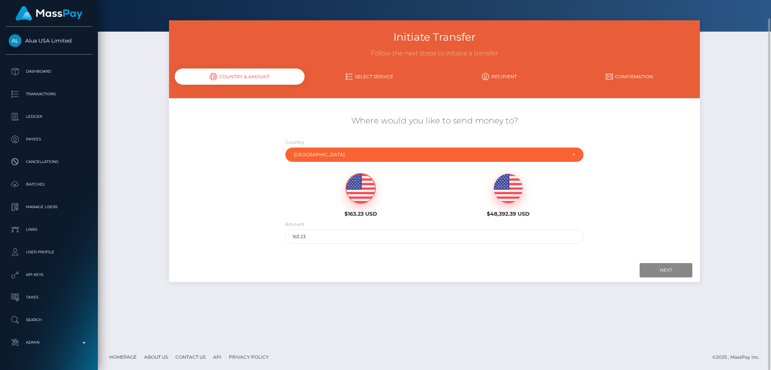
scroll to position [0, 0]
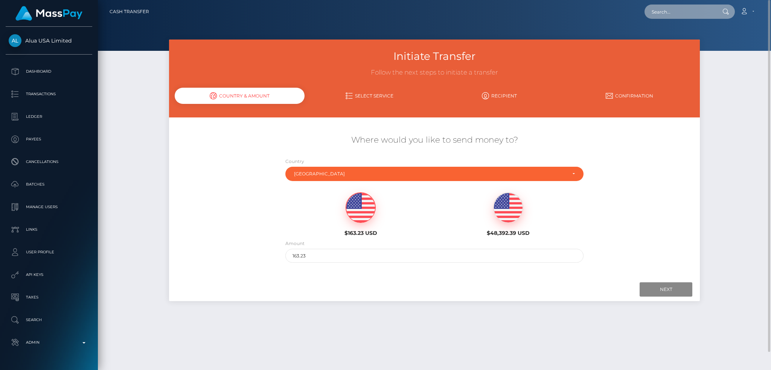
click at [673, 13] on input "text" at bounding box center [679, 12] width 71 height 14
paste input "charmedmollytha@gmail.com"
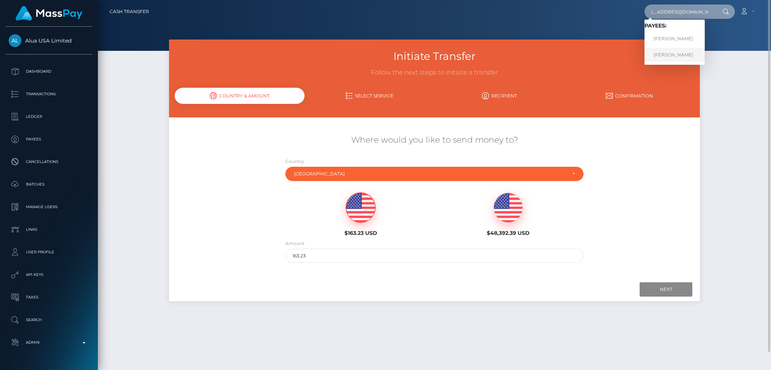
type input "charmedmollytha@gmail.com"
click at [675, 55] on link "Lara Bolzi" at bounding box center [674, 55] width 60 height 14
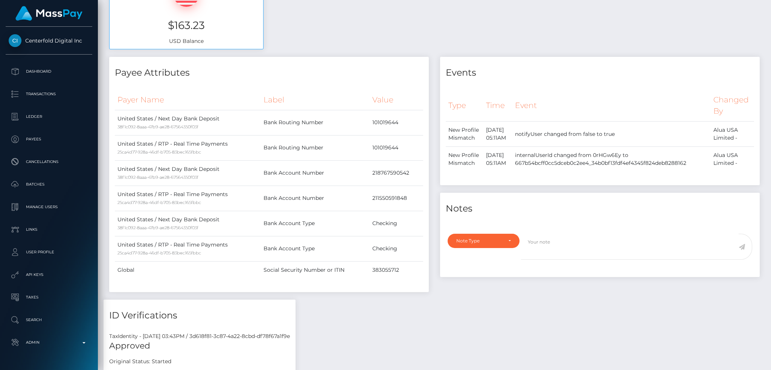
scroll to position [37, 0]
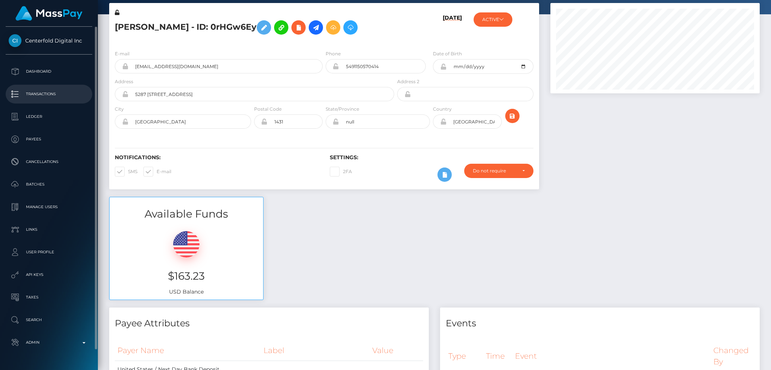
click at [67, 95] on p "Transactions" at bounding box center [49, 93] width 81 height 11
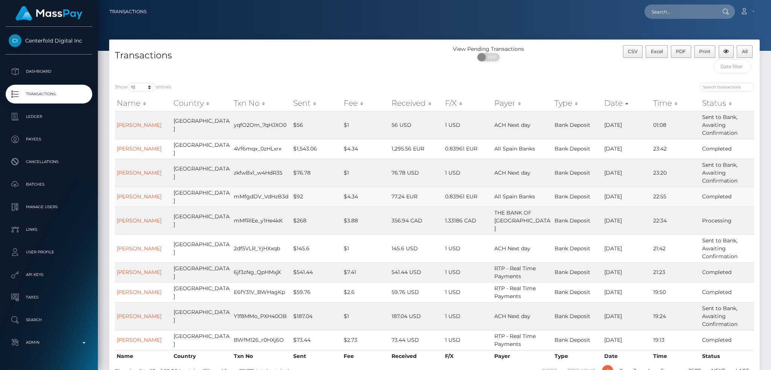
scroll to position [40, 0]
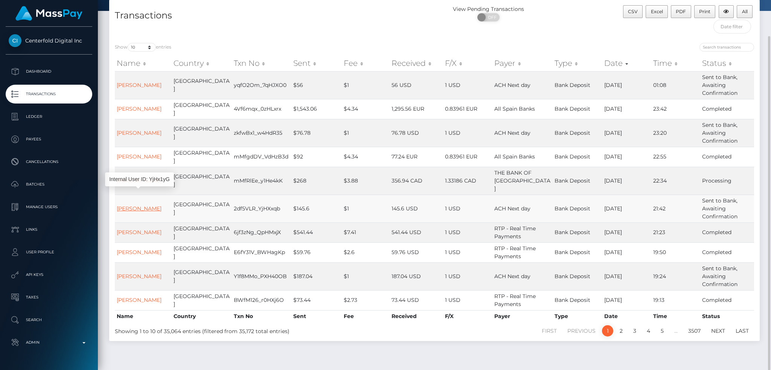
click at [145, 205] on link "Brooklin Weaver" at bounding box center [139, 208] width 45 height 7
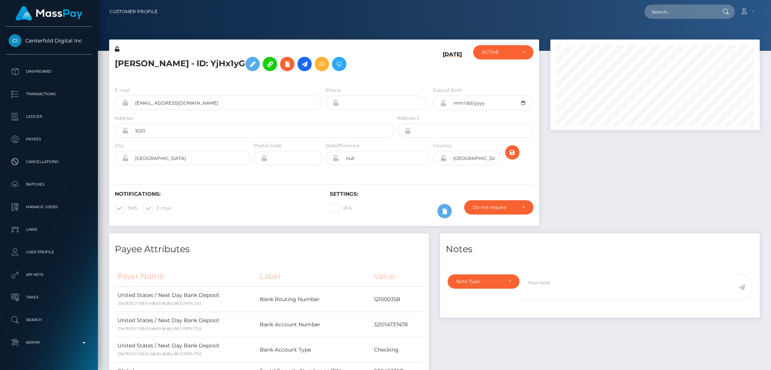
scroll to position [90, 209]
click at [309, 67] on icon at bounding box center [304, 63] width 9 height 9
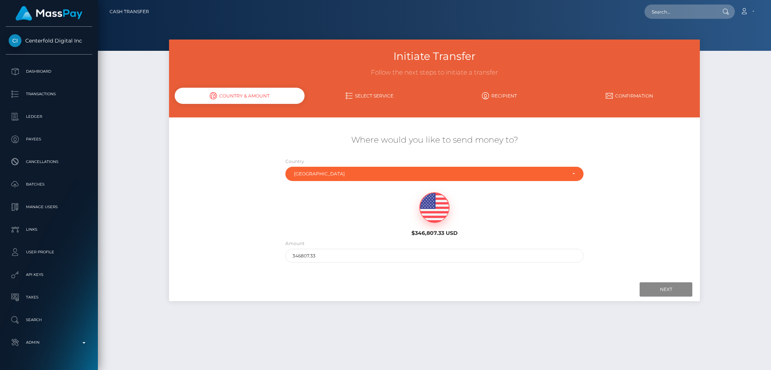
click at [434, 210] on img at bounding box center [434, 208] width 29 height 30
drag, startPoint x: 320, startPoint y: 253, endPoint x: 257, endPoint y: 254, distance: 62.9
click at [258, 255] on div "Where would you like to send money to? Country Abkhazia Afghanistan Albania Alg…" at bounding box center [434, 199] width 531 height 136
type input "20"
click at [659, 288] on input "Next" at bounding box center [666, 289] width 53 height 14
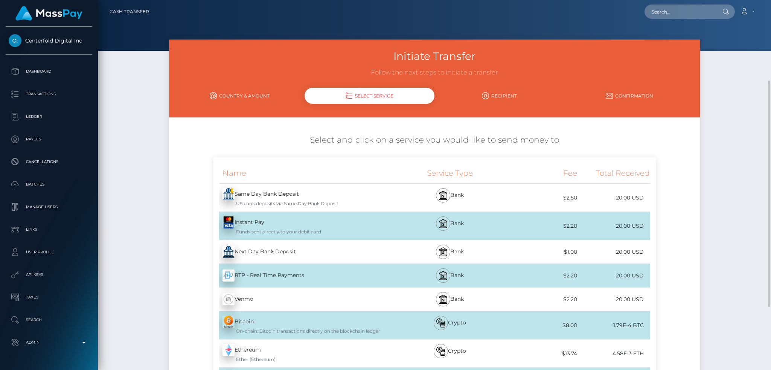
scroll to position [235, 0]
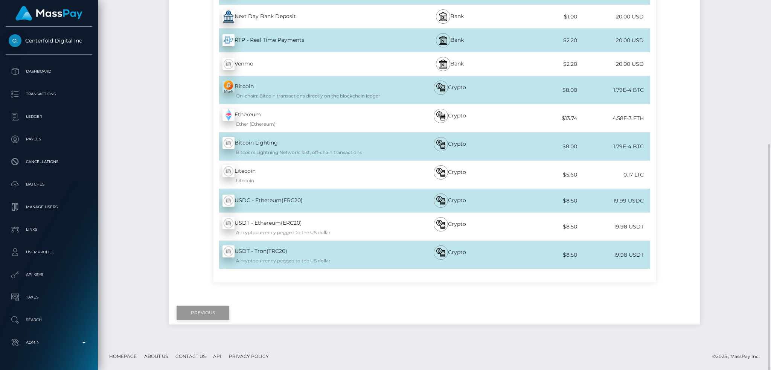
click at [191, 311] on input "Previous" at bounding box center [203, 313] width 53 height 14
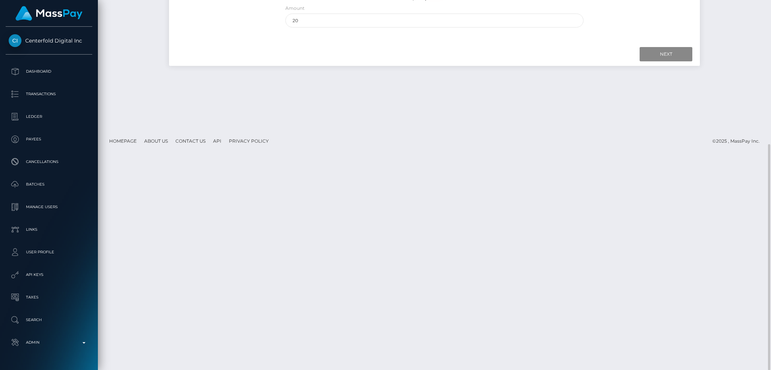
scroll to position [0, 0]
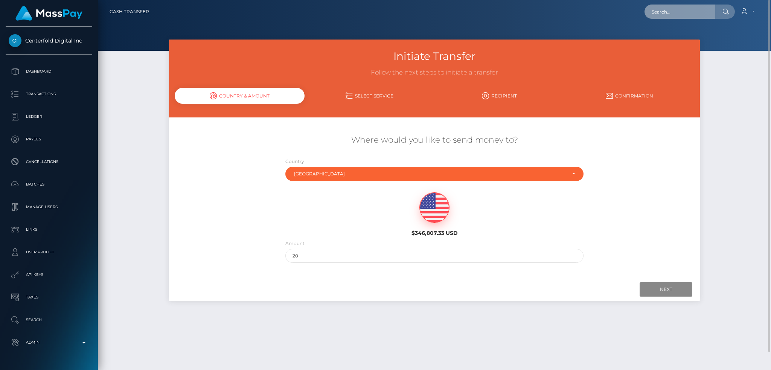
drag, startPoint x: 669, startPoint y: 7, endPoint x: 664, endPoint y: 8, distance: 4.6
click at [669, 7] on input "text" at bounding box center [679, 12] width 71 height 14
paste input "10827"
type input "10827"
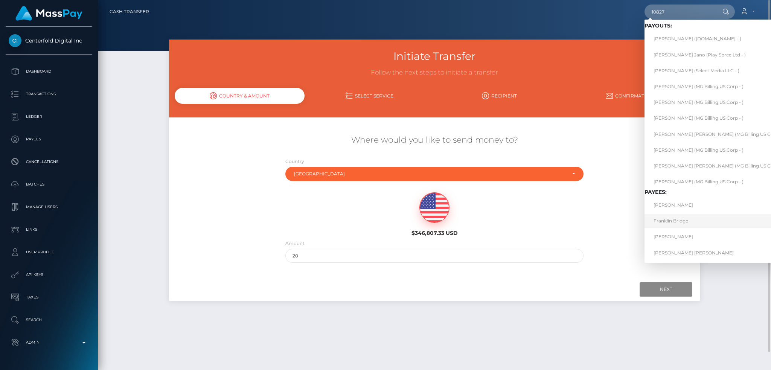
click at [718, 222] on link "Franklin Bridge" at bounding box center [718, 221] width 149 height 14
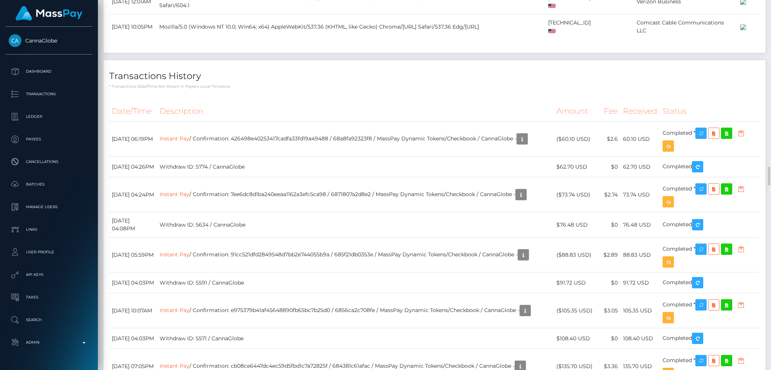
scroll to position [2409, 0]
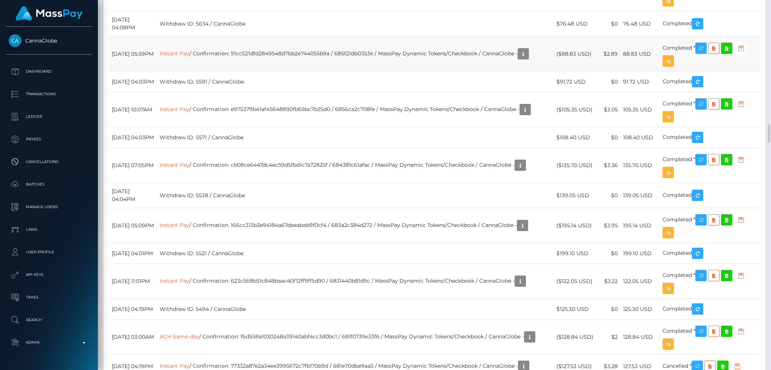
click at [408, 72] on td "Instant Pay / Confirmation: 91cc521dfd2849548d7bb2e744055b9a / 685f21db0353e / …" at bounding box center [355, 54] width 397 height 35
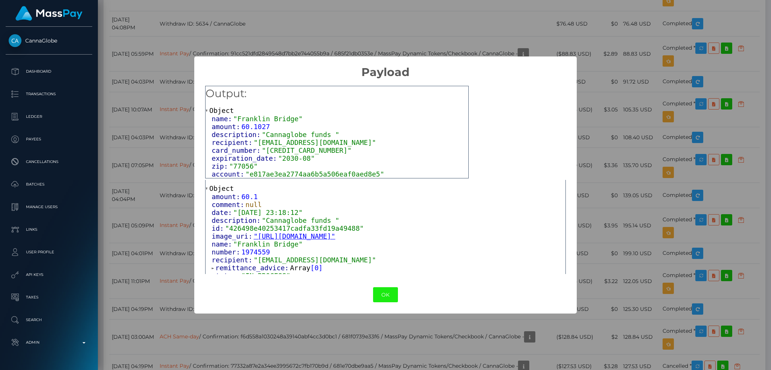
scroll to position [32, 0]
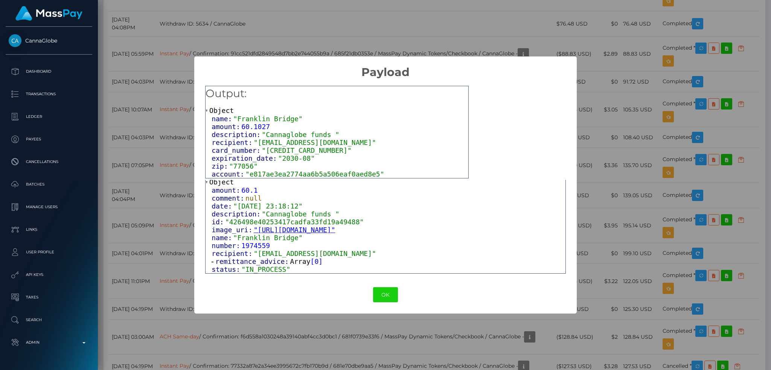
click at [291, 263] on span "Array" at bounding box center [300, 261] width 20 height 8
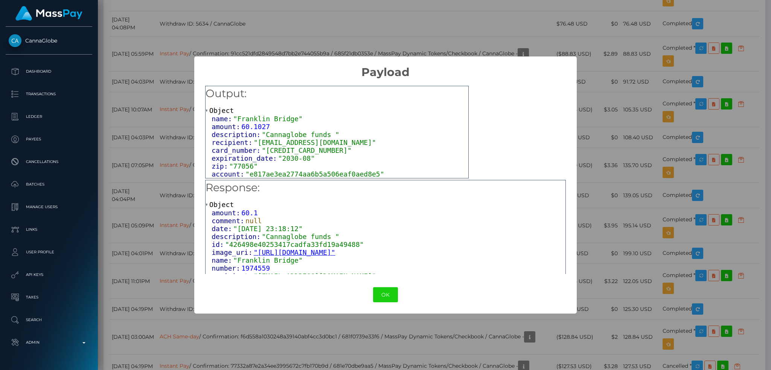
scroll to position [40, 0]
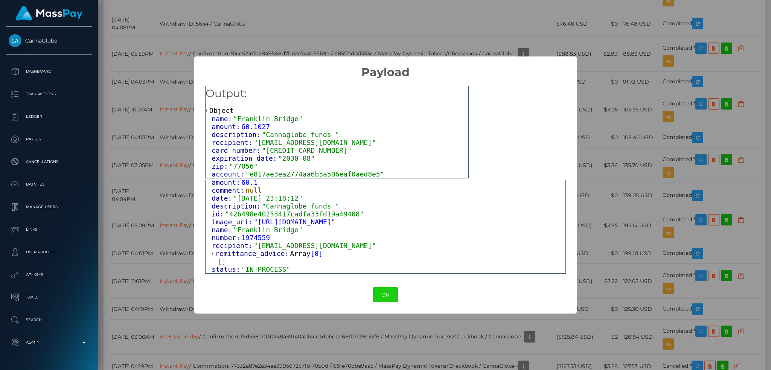
drag, startPoint x: 333, startPoint y: 29, endPoint x: 375, endPoint y: 3, distance: 49.4
click at [334, 29] on div "× Payload Output: Object name: "[GEOGRAPHIC_DATA]" amount: 60.1027 description:…" at bounding box center [385, 185] width 771 height 370
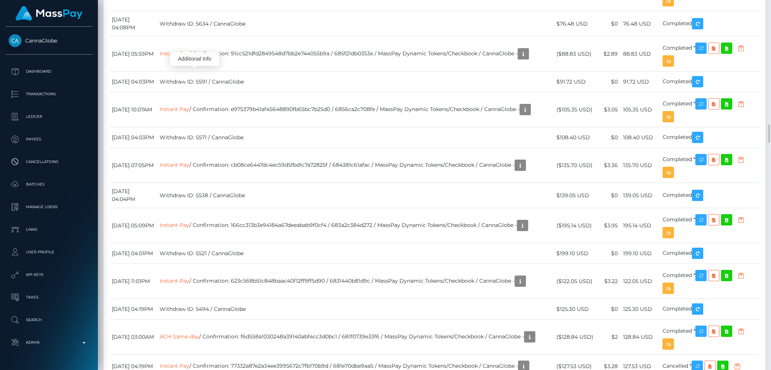
scroll to position [90, 209]
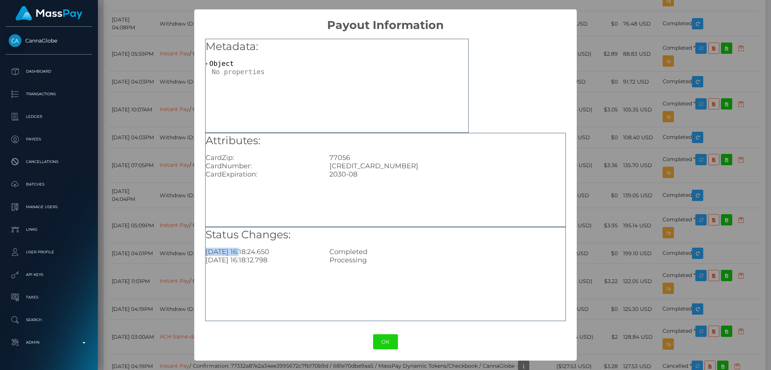
drag, startPoint x: 242, startPoint y: 252, endPoint x: 206, endPoint y: 252, distance: 36.1
click at [206, 252] on div "[DATE] 16:18:24.650" at bounding box center [262, 252] width 124 height 8
copy div "[DATE]"
click at [609, 70] on div "× Payout Information Metadata: Object Attributes: CardZip: 77056 CardNumber: [C…" at bounding box center [385, 185] width 771 height 370
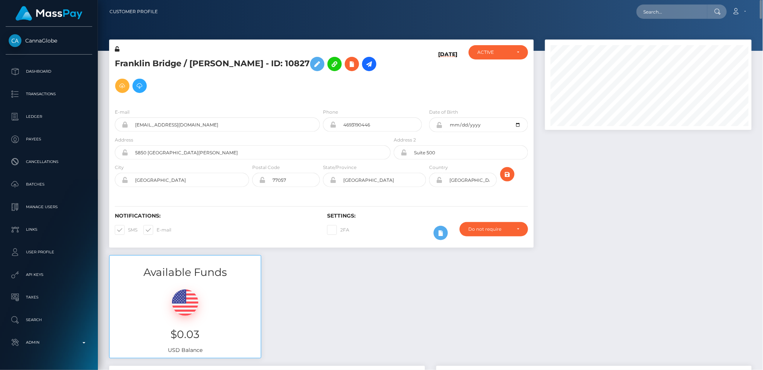
scroll to position [90, 207]
drag, startPoint x: 675, startPoint y: 15, endPoint x: 574, endPoint y: 24, distance: 100.6
click at [675, 15] on input "text" at bounding box center [672, 12] width 71 height 14
paste input "4a45fd946a434ea3918ff0e9d3d6d90d"
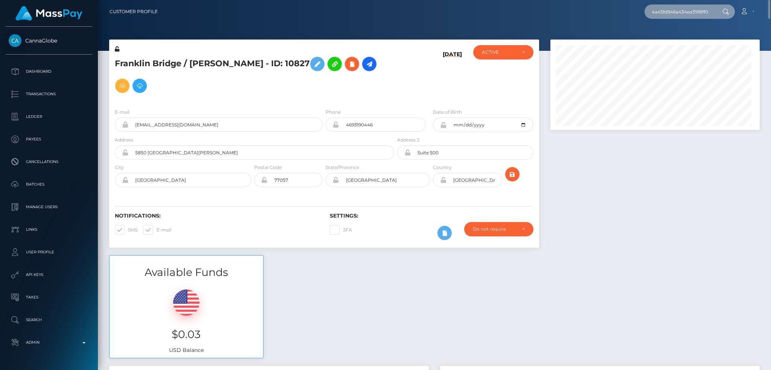
scroll to position [0, 30]
type input "4a45fd946a434ea3918ff0e9d3d6d90d"
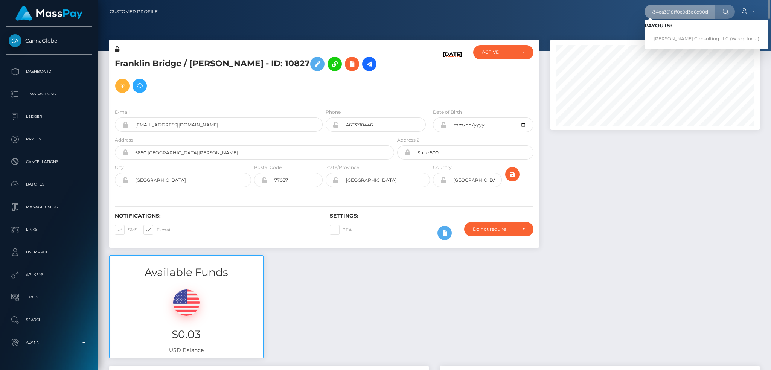
scroll to position [0, 0]
click at [679, 40] on link "[PERSON_NAME] Consulting LLC (Whop Inc - )" at bounding box center [706, 39] width 124 height 14
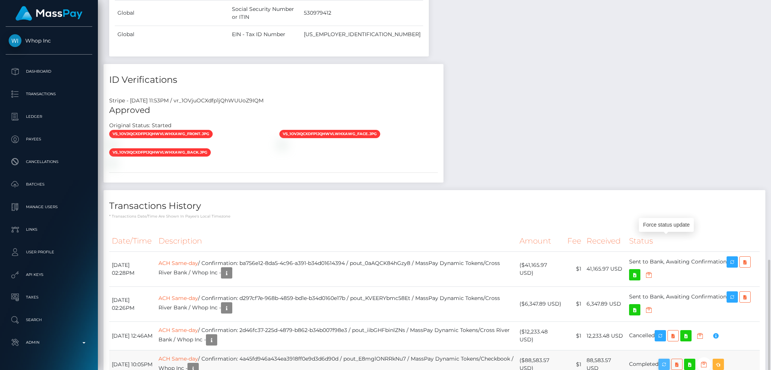
scroll to position [90, 209]
click at [669, 360] on icon "button" at bounding box center [664, 364] width 9 height 9
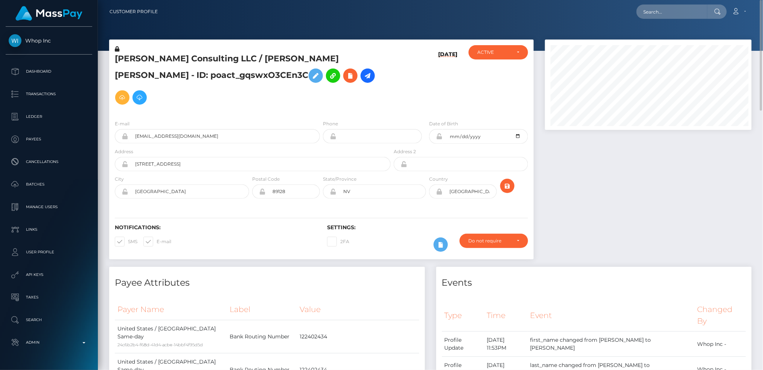
scroll to position [90, 207]
drag, startPoint x: 681, startPoint y: 7, endPoint x: 621, endPoint y: 17, distance: 60.8
click at [681, 6] on input "text" at bounding box center [672, 12] width 71 height 14
paste input "papizw0rldinc@gmail.com"
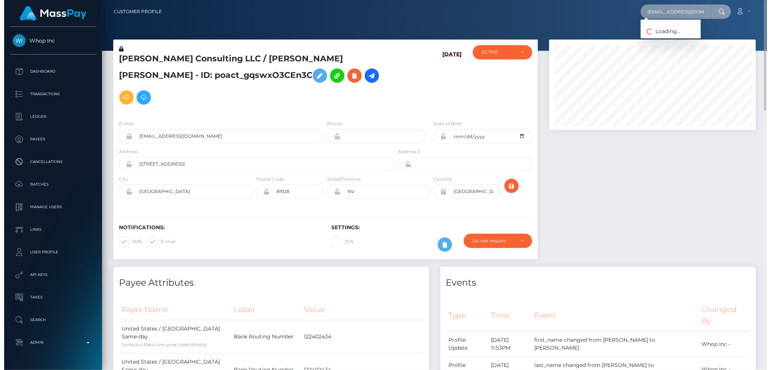
scroll to position [90, 209]
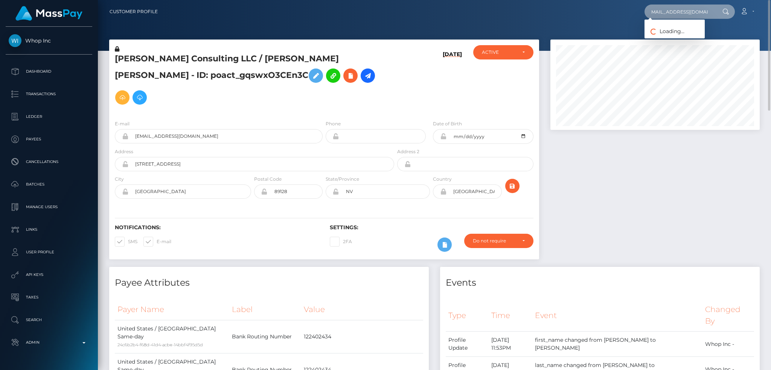
type input "papizw0rldinc@gmail.com"
click at [672, 39] on link "Erotika Silva" at bounding box center [674, 39] width 60 height 14
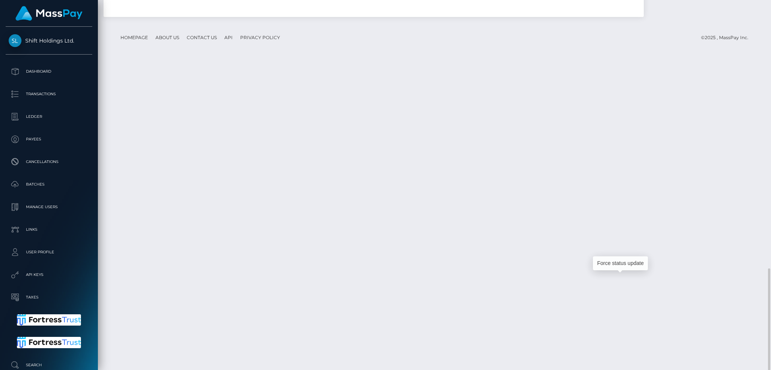
scroll to position [90, 209]
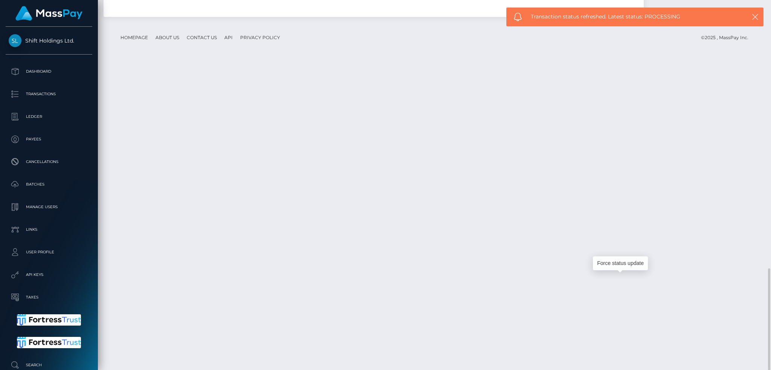
copy td "RTP - Real Time Payments / 68b86d66c080d / MassPay Dynamic Tokens/Checkbook / S…"
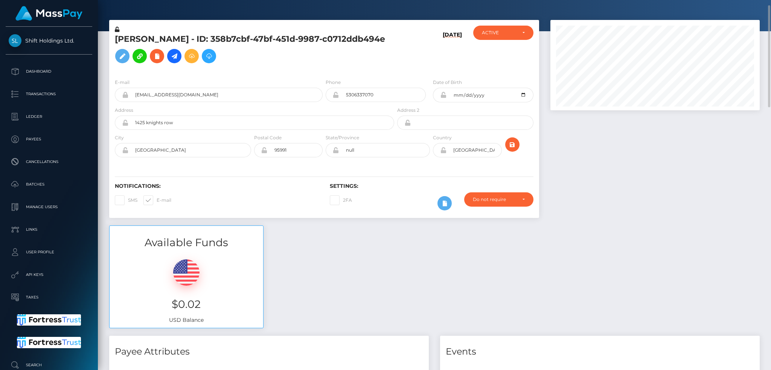
scroll to position [0, 0]
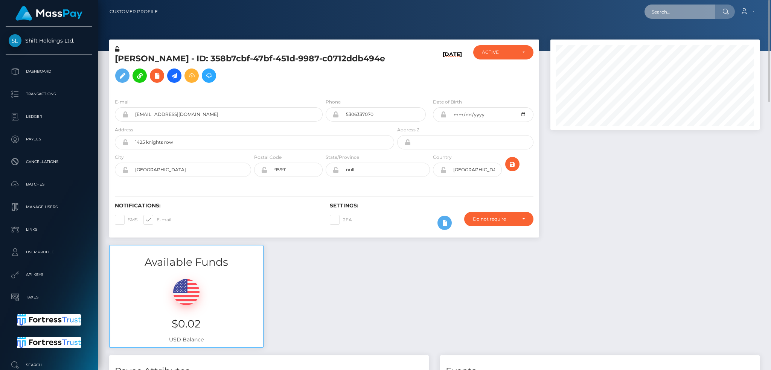
click at [691, 16] on input "text" at bounding box center [679, 12] width 71 height 14
paste input "Star-659792"
type input "Star-659792"
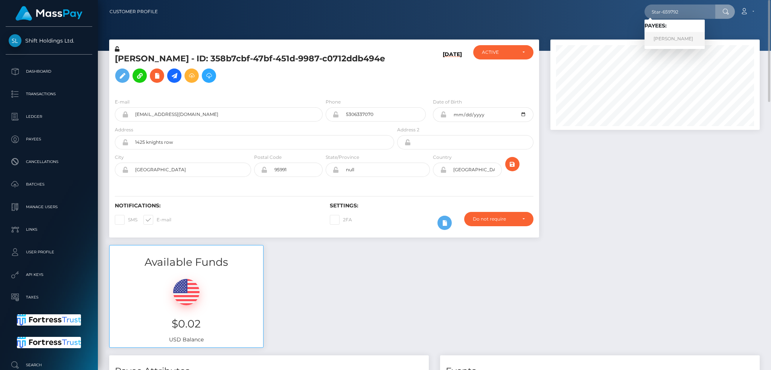
click at [681, 41] on link "[PERSON_NAME]" at bounding box center [674, 39] width 60 height 14
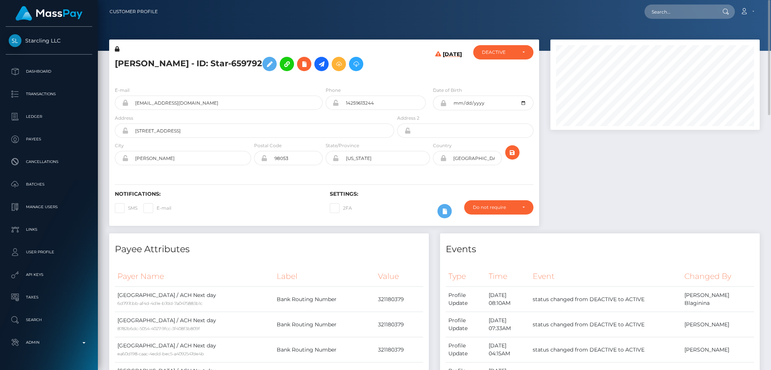
click at [238, 59] on h5 "[PERSON_NAME] - ID: Star-659792" at bounding box center [252, 64] width 275 height 22
click at [238, 59] on h5 "ANTHONY THEDFORD PACHECO - ID: Star-659792" at bounding box center [252, 64] width 275 height 22
copy h5 "ANTHONY THEDFORD PACHECO - ID: Star-659792"
drag, startPoint x: 684, startPoint y: 7, endPoint x: 661, endPoint y: 8, distance: 23.7
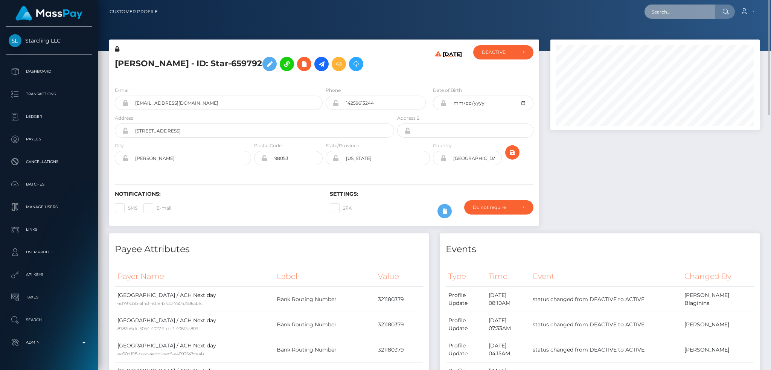
click at [684, 7] on input "text" at bounding box center [679, 12] width 71 height 14
paste input "9e81eb70-18bd-11ef-9e42-062d9cd50a19"
type input "9e81eb70-18bd-11ef-9e42-062d9cd50a19"
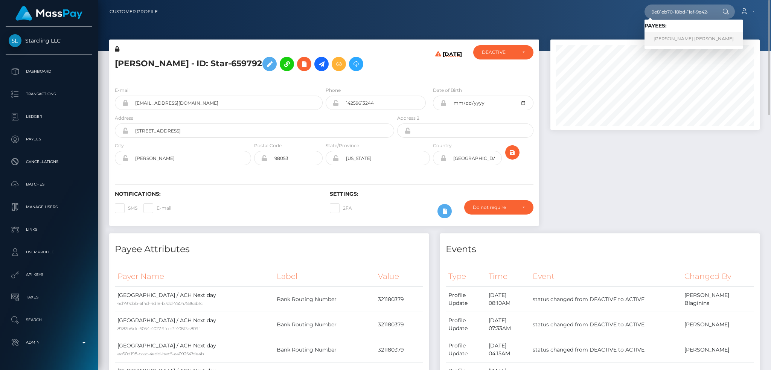
click at [670, 37] on link "Alycia Nicole" at bounding box center [693, 39] width 98 height 14
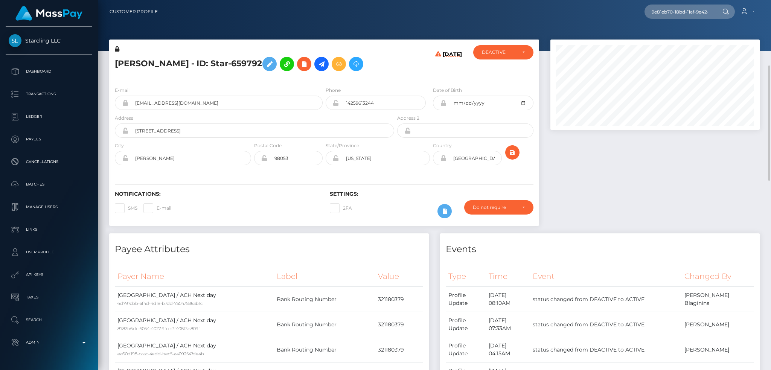
scroll to position [301, 0]
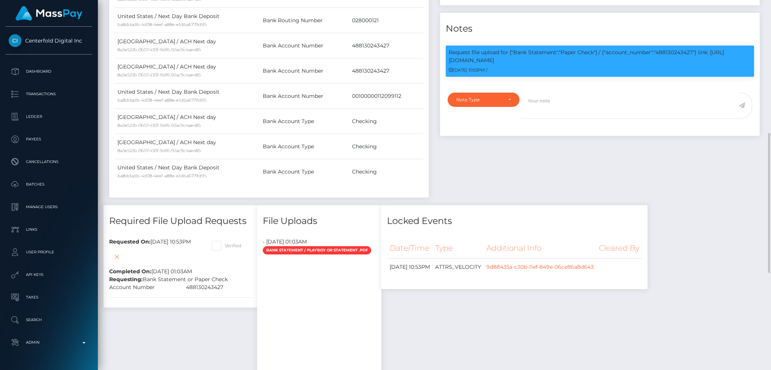
scroll to position [90, 209]
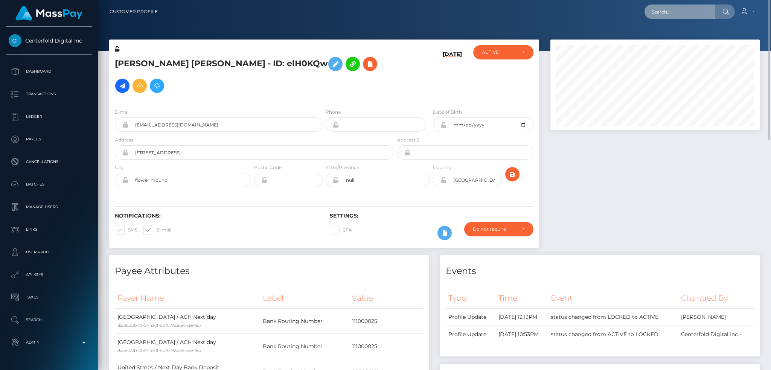
click at [653, 10] on input "text" at bounding box center [679, 12] width 71 height 14
paste input "Star-659792"
type input "Star-659792"
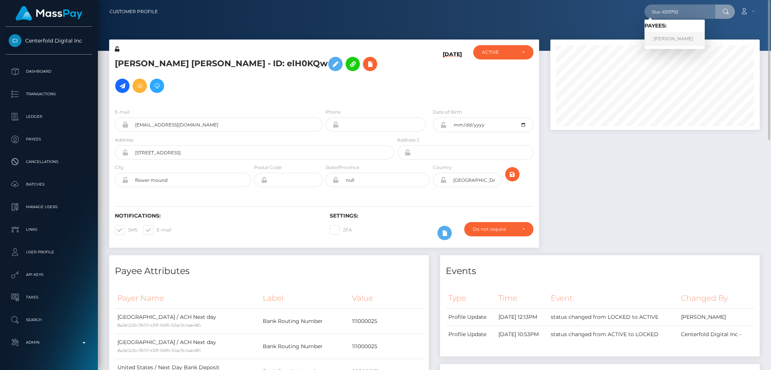
click at [673, 39] on link "[PERSON_NAME]" at bounding box center [674, 39] width 60 height 14
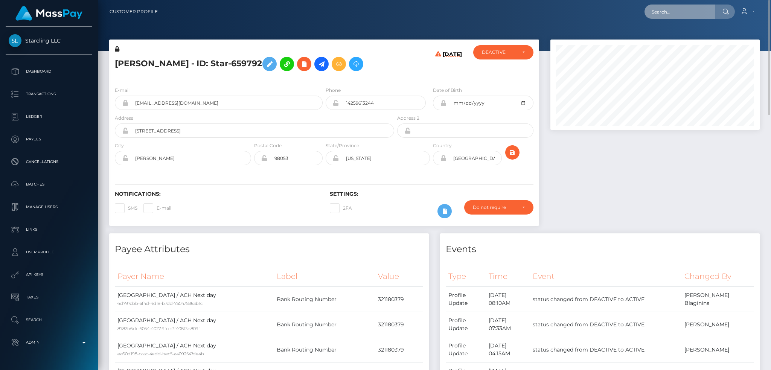
click at [671, 15] on input "text" at bounding box center [679, 12] width 71 height 14
paste input "poact_CYBr6MzZkYf6"
type input "poact_CYBr6MzZkYf6"
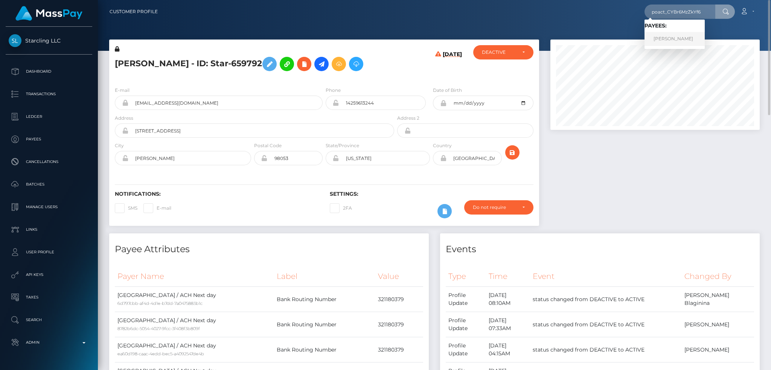
click at [688, 39] on link "[PERSON_NAME]" at bounding box center [674, 39] width 60 height 14
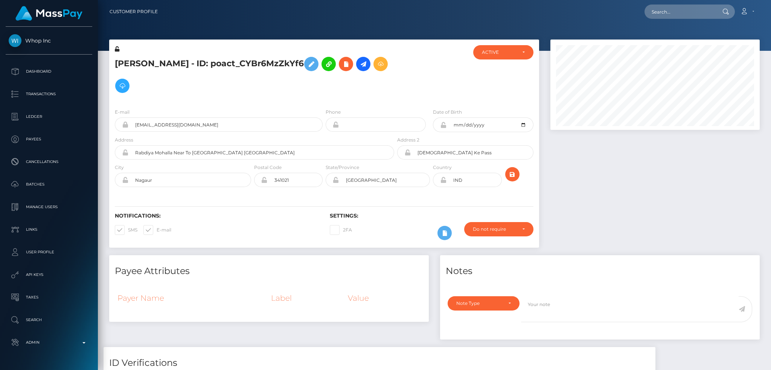
scroll to position [90, 209]
click at [675, 7] on input "text" at bounding box center [679, 12] width 71 height 14
paste input "poact_CYBr6MzZkYf6"
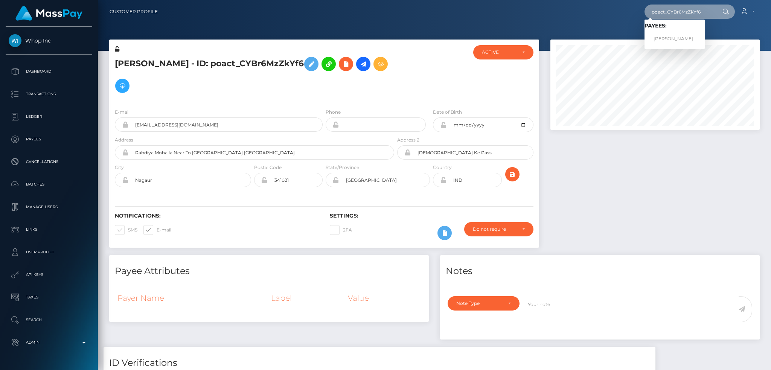
type input "poact_CYBr6MzZkYf6"
click at [682, 40] on link "Saima Bano" at bounding box center [674, 39] width 60 height 14
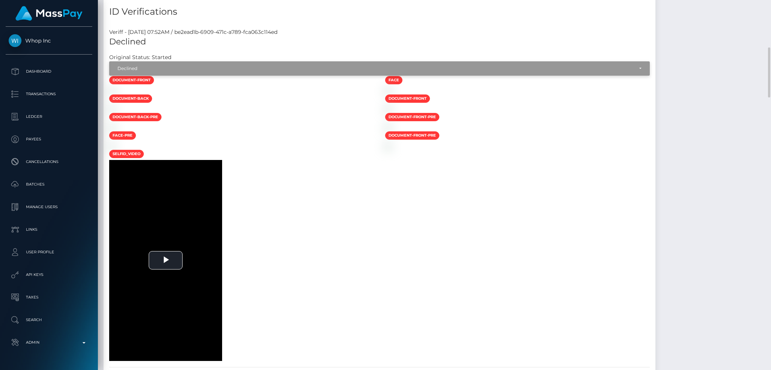
scroll to position [151, 0]
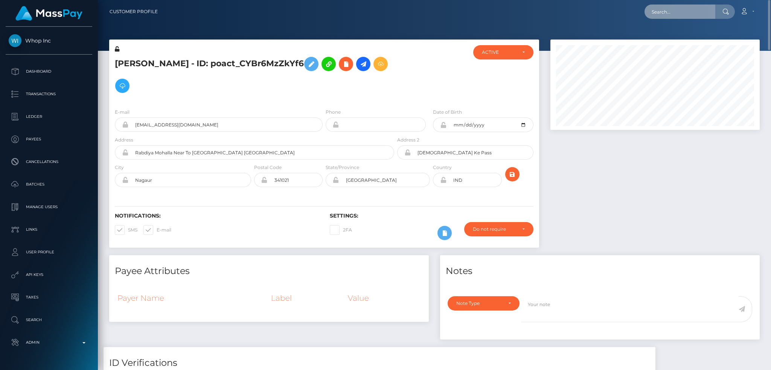
click at [693, 14] on input "text" at bounding box center [679, 12] width 71 height 14
paste input "elH0KQw"
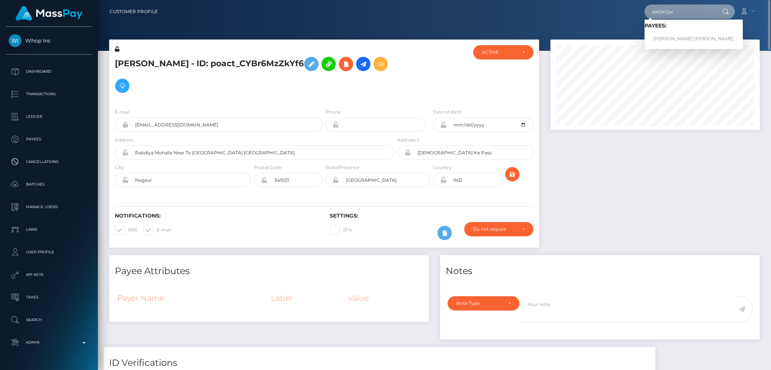
type input "elH0KQw"
click at [683, 36] on link "Alycia Nicole" at bounding box center [693, 39] width 98 height 14
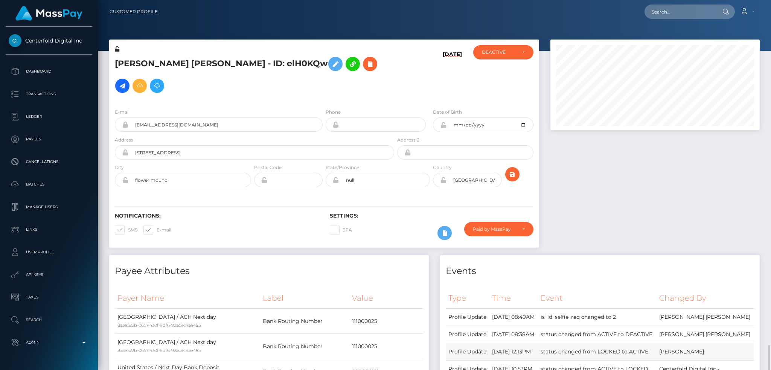
scroll to position [90, 209]
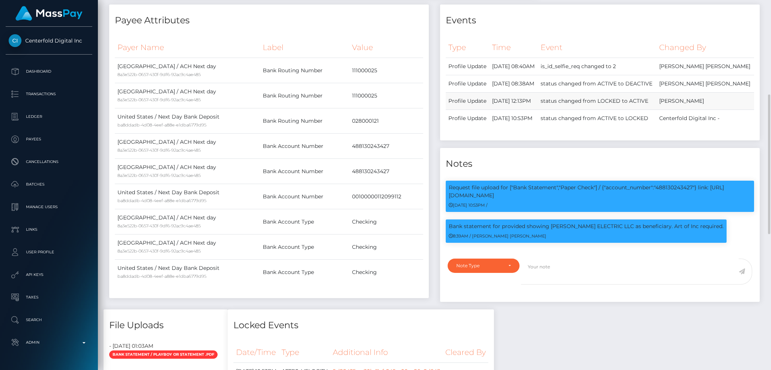
drag, startPoint x: 518, startPoint y: 79, endPoint x: 493, endPoint y: 79, distance: 25.6
click at [493, 93] on td "[DATE] 12:13PM" at bounding box center [513, 101] width 49 height 17
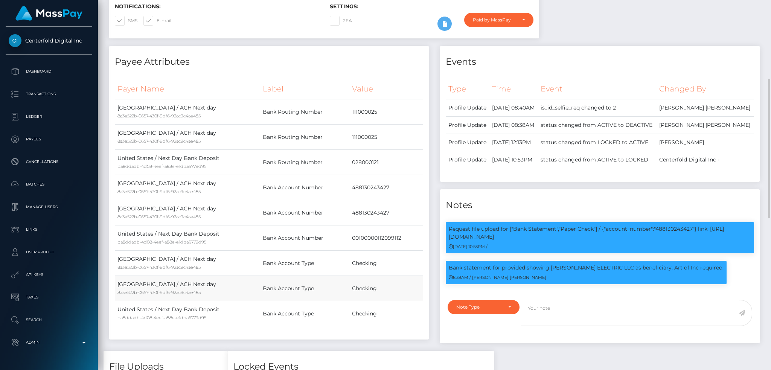
scroll to position [109, 0]
